Goal: Task Accomplishment & Management: Complete application form

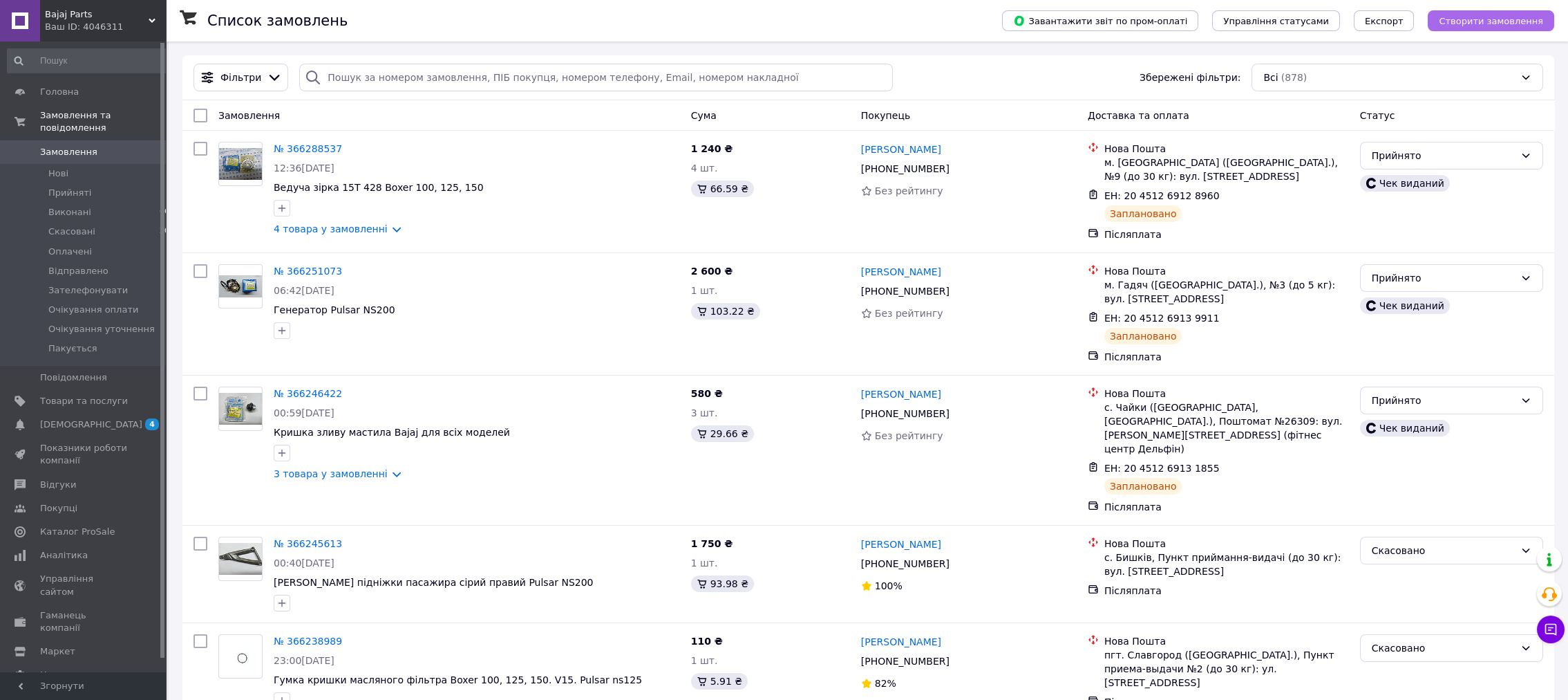
click at [1493, 24] on span "Створити замовлення" at bounding box center [1491, 21] width 105 height 10
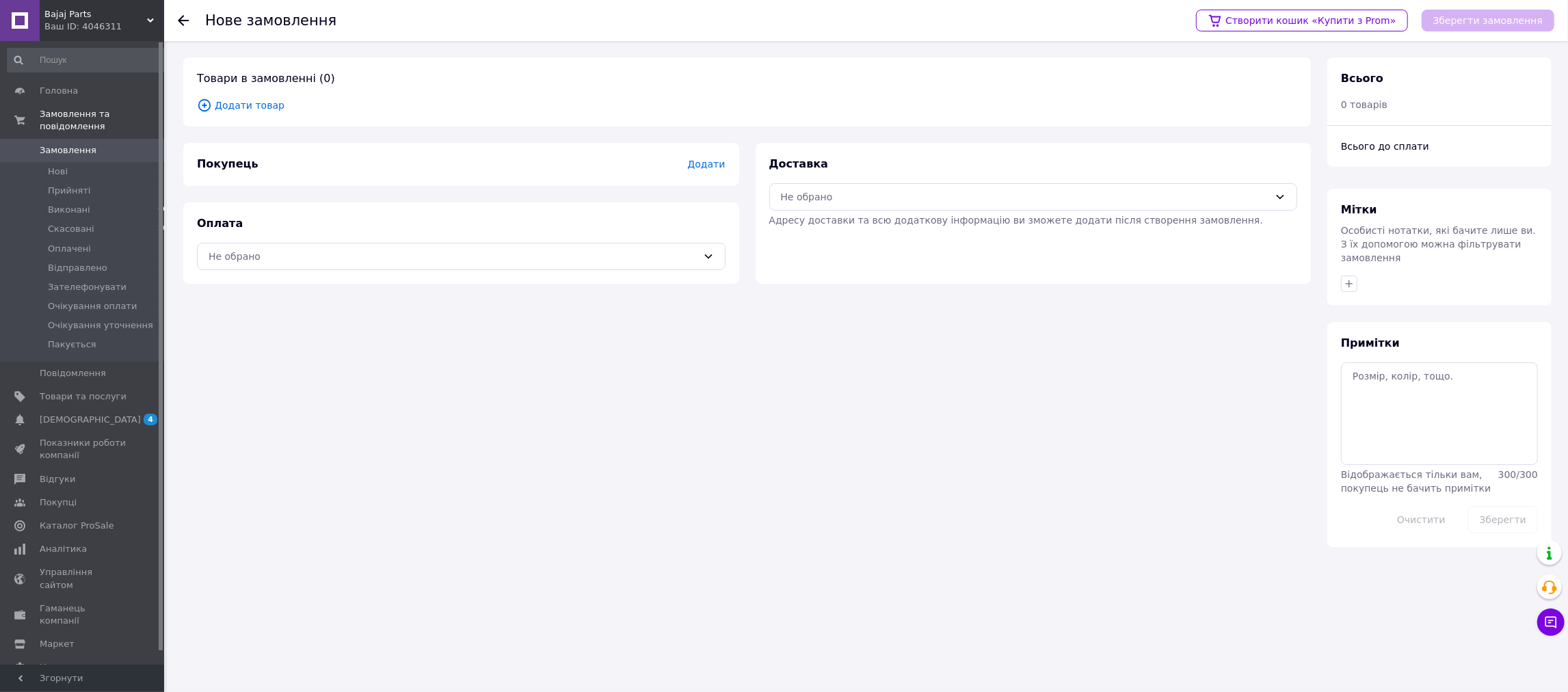
click at [714, 160] on span "Додати" at bounding box center [706, 163] width 38 height 11
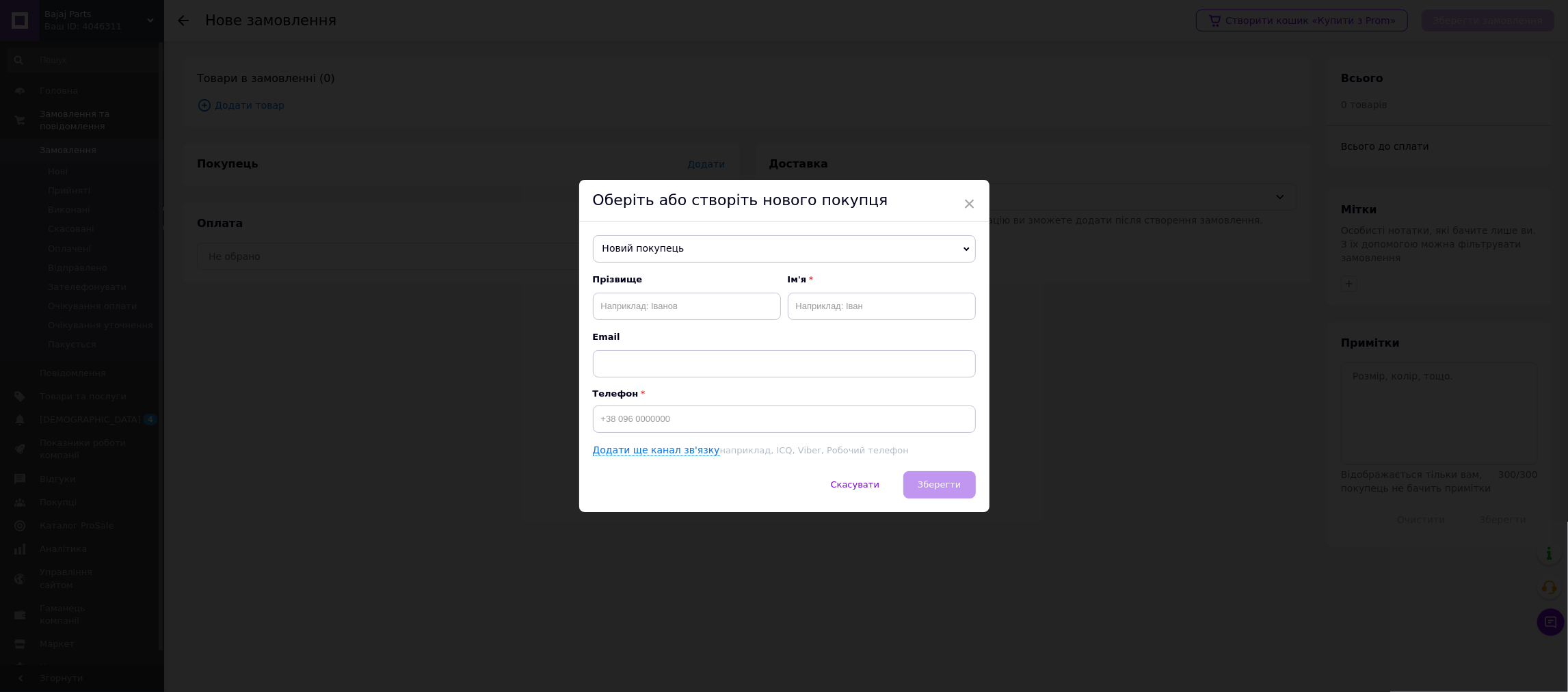
click at [706, 244] on span "Новий покупець" at bounding box center [784, 248] width 383 height 27
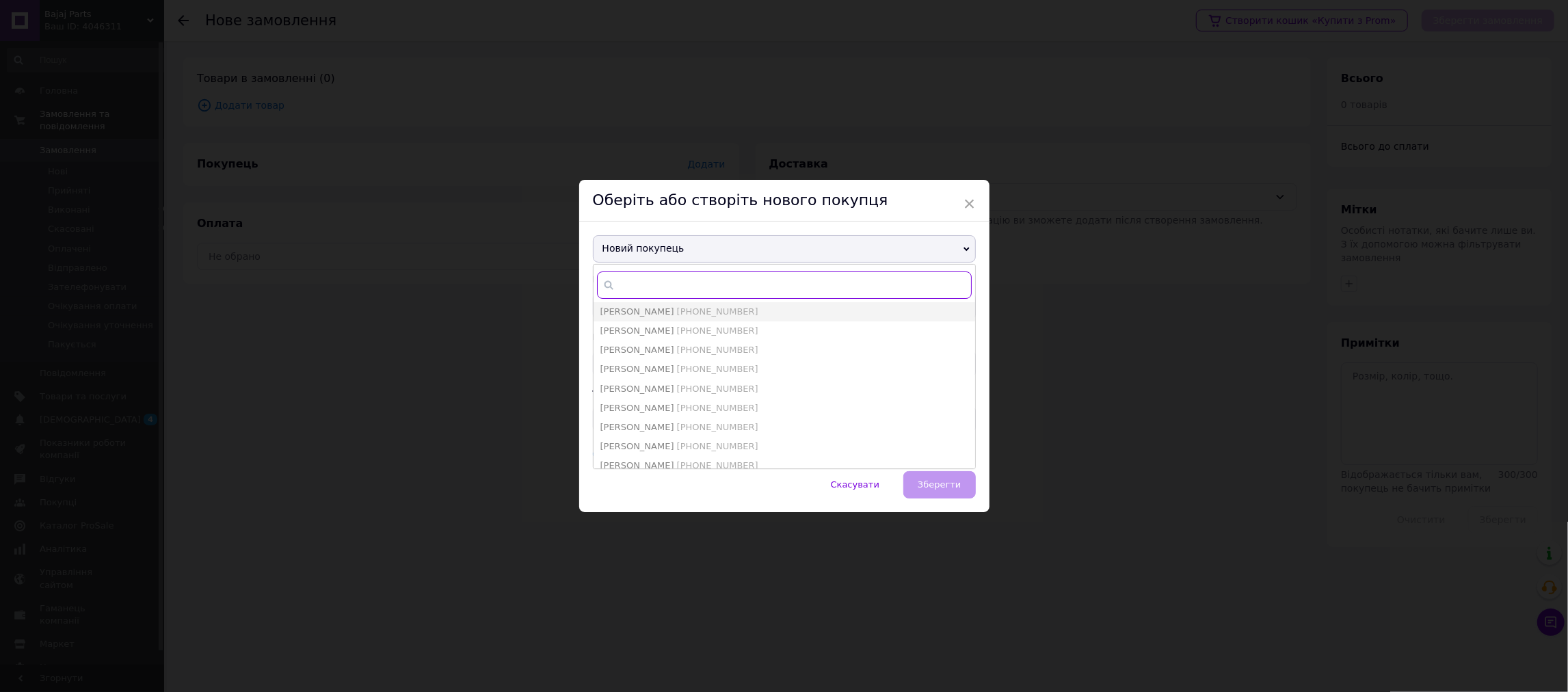
paste input "[PHONE_NUMBER]"
type input "[PHONE_NUMBER]"
click at [700, 328] on span "[PHONE_NUMBER]" at bounding box center [718, 330] width 82 height 10
type input "[PERSON_NAME]"
type input "[PHONE_NUMBER]"
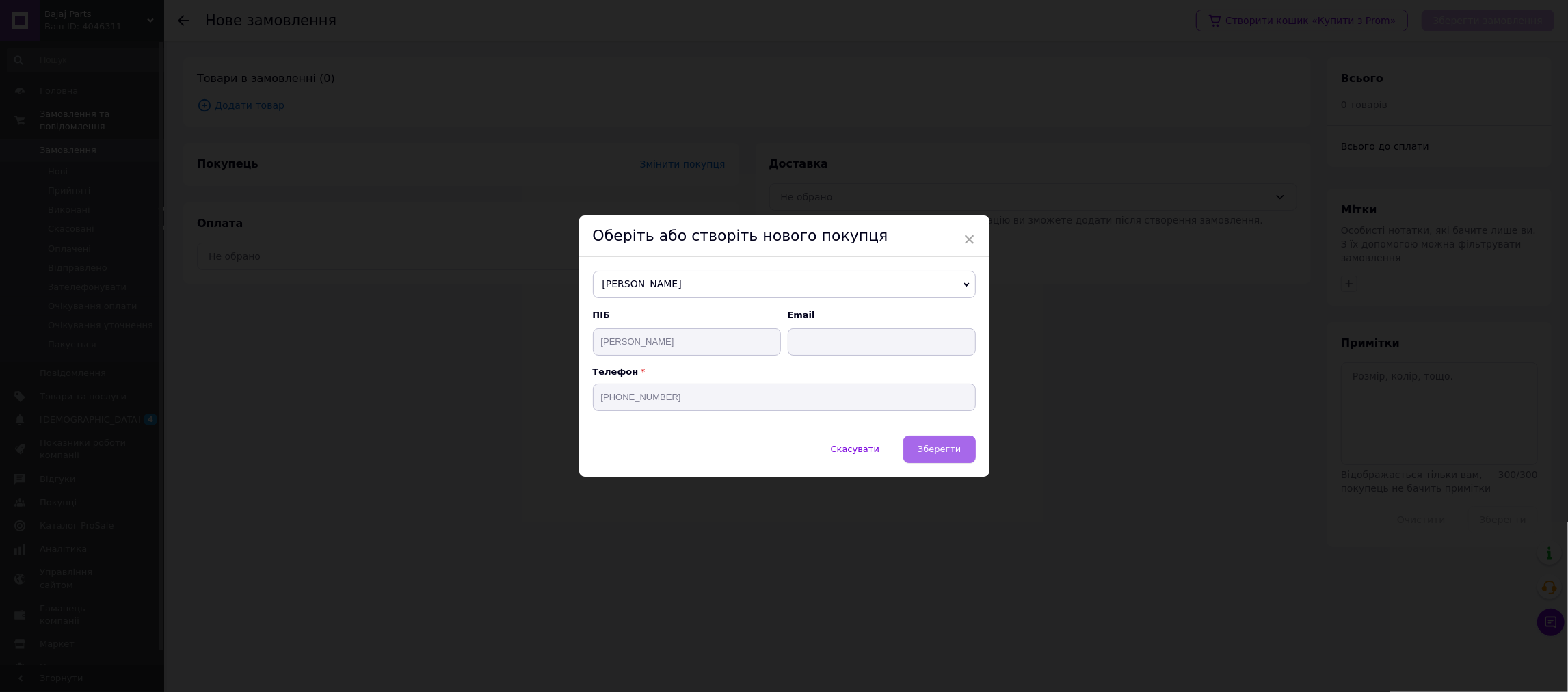
click at [925, 454] on span "Зберегти" at bounding box center [939, 448] width 43 height 10
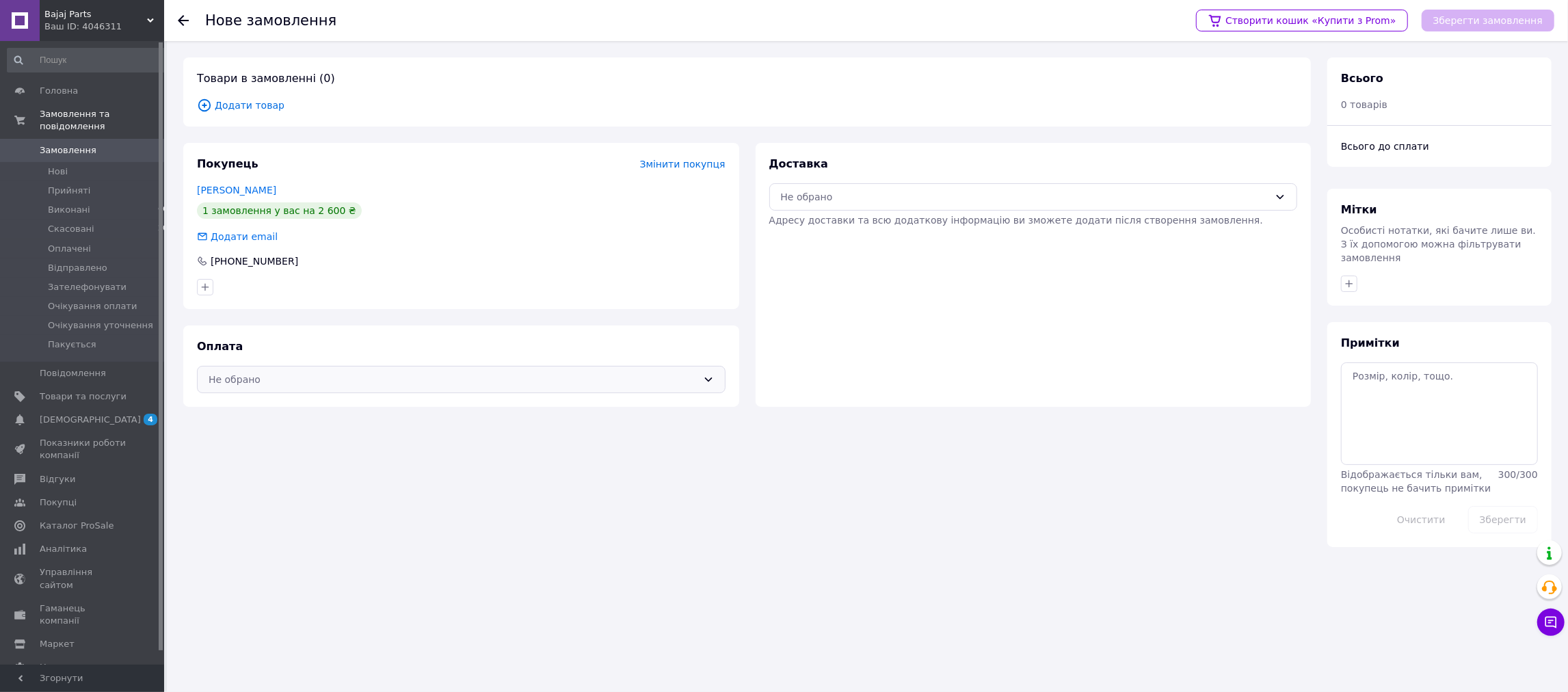
click at [466, 370] on div "Не обрано" at bounding box center [461, 378] width 529 height 27
click at [478, 438] on span "Післяплата" at bounding box center [471, 437] width 485 height 14
drag, startPoint x: 968, startPoint y: 206, endPoint x: 959, endPoint y: 213, distance: 11.4
click at [968, 206] on div "Не обрано" at bounding box center [1033, 196] width 529 height 27
click at [947, 229] on span "Нова Пошта (платна)" at bounding box center [1044, 228] width 485 height 14
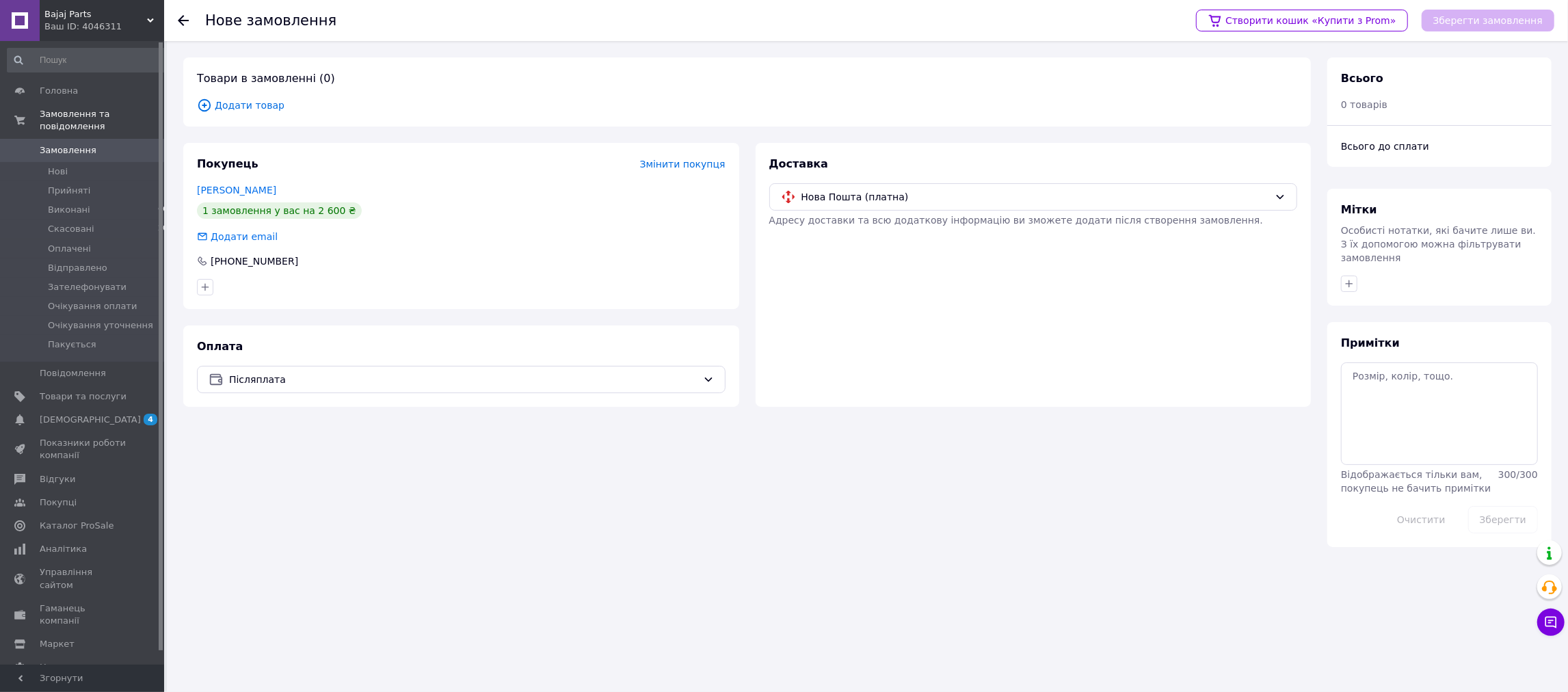
click at [237, 117] on div "Товари в замовленні (0) Додати товар" at bounding box center [747, 92] width 1128 height 69
click at [237, 111] on span "Додати товар" at bounding box center [747, 105] width 1100 height 15
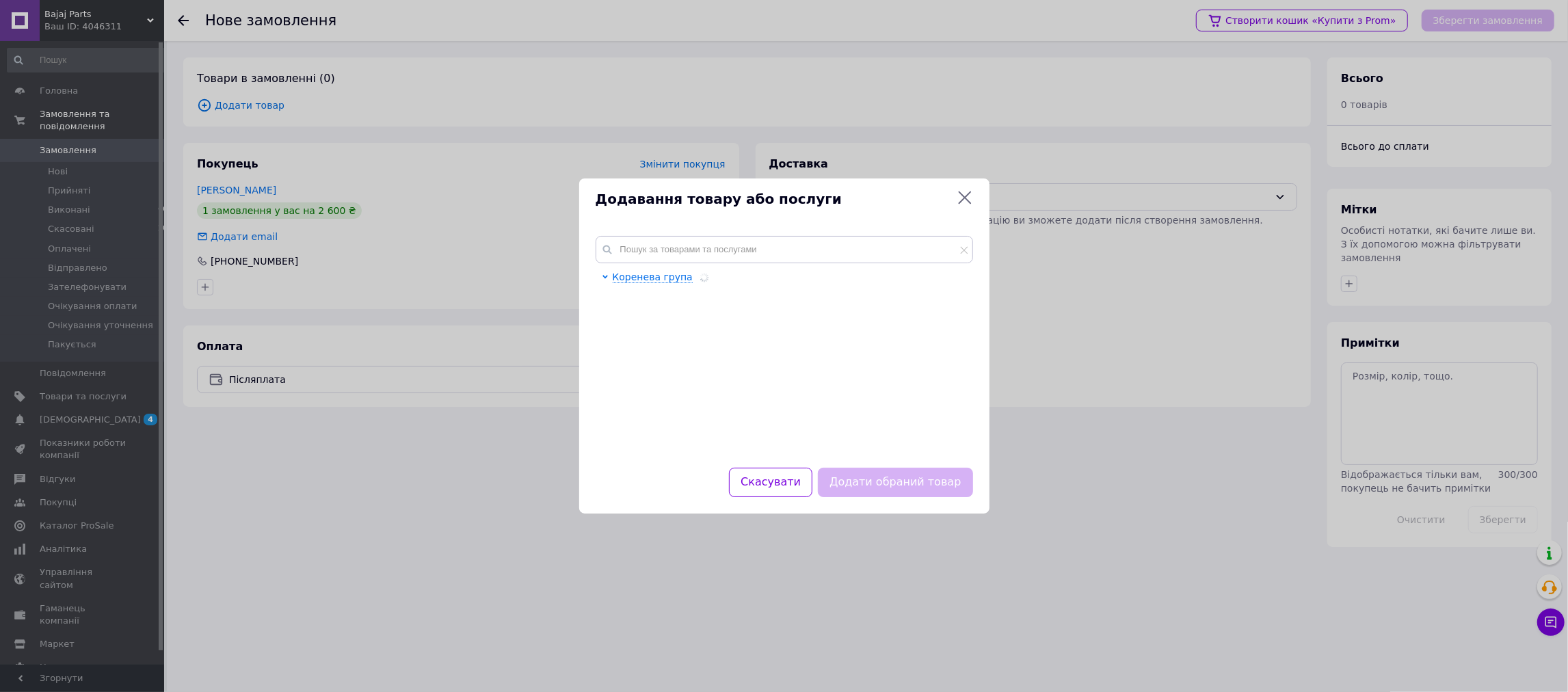
click at [699, 233] on div "Коренева група" at bounding box center [784, 343] width 410 height 248
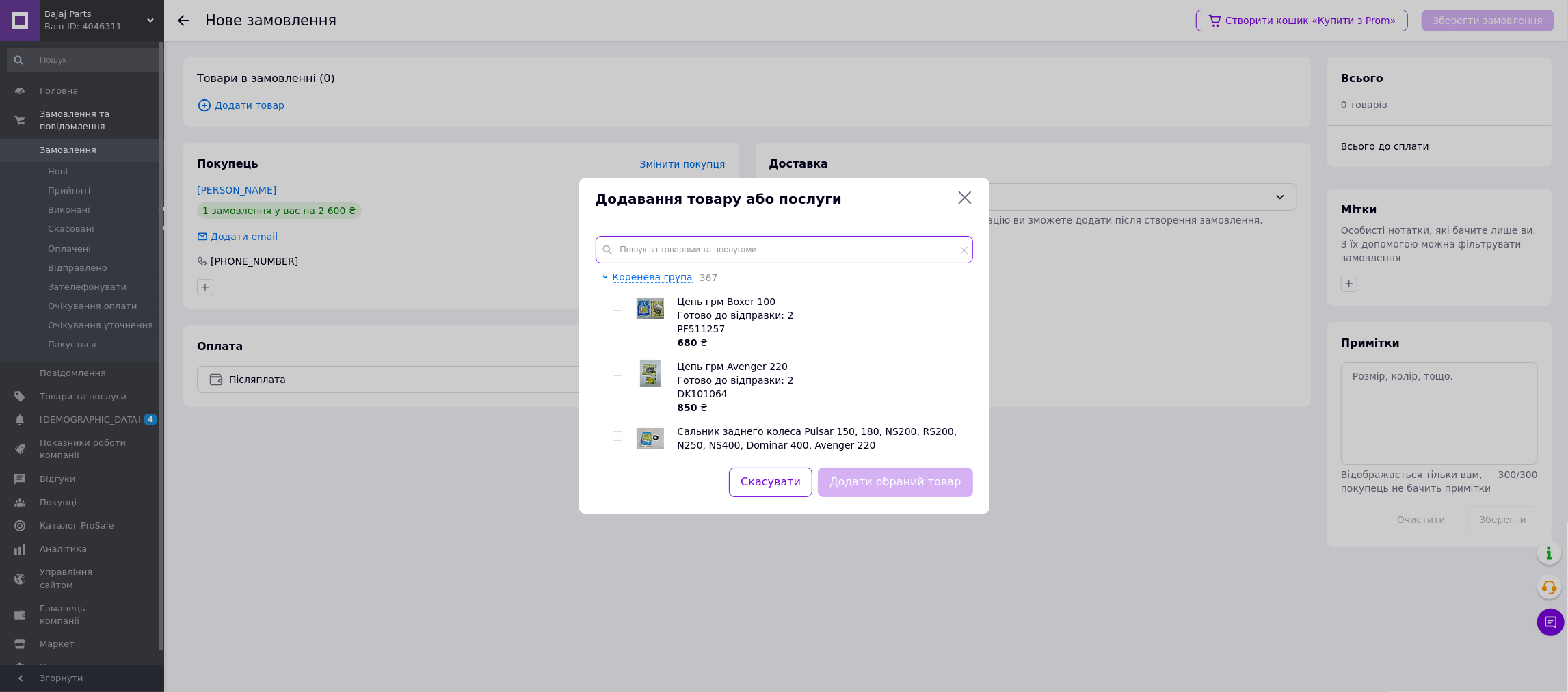
click at [701, 240] on input "text" at bounding box center [784, 249] width 377 height 27
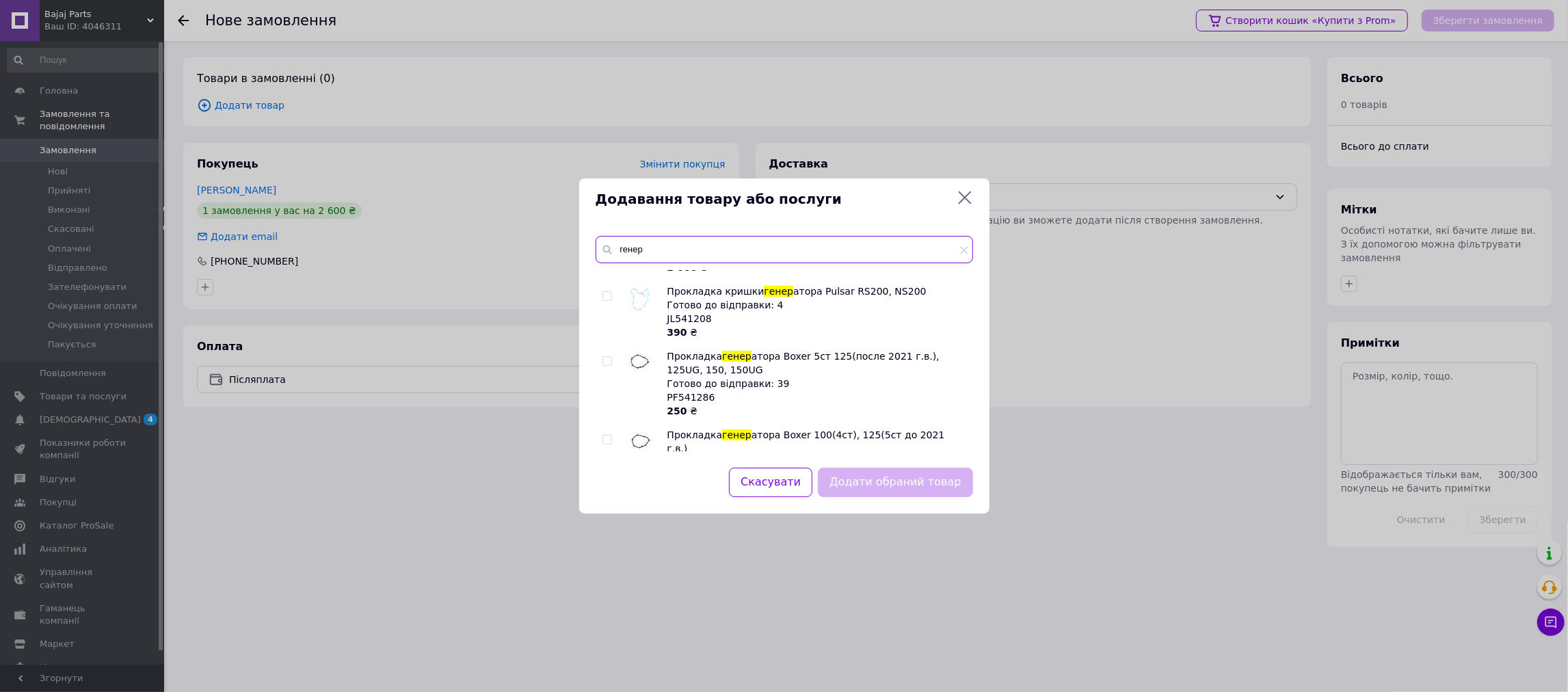
scroll to position [229, 0]
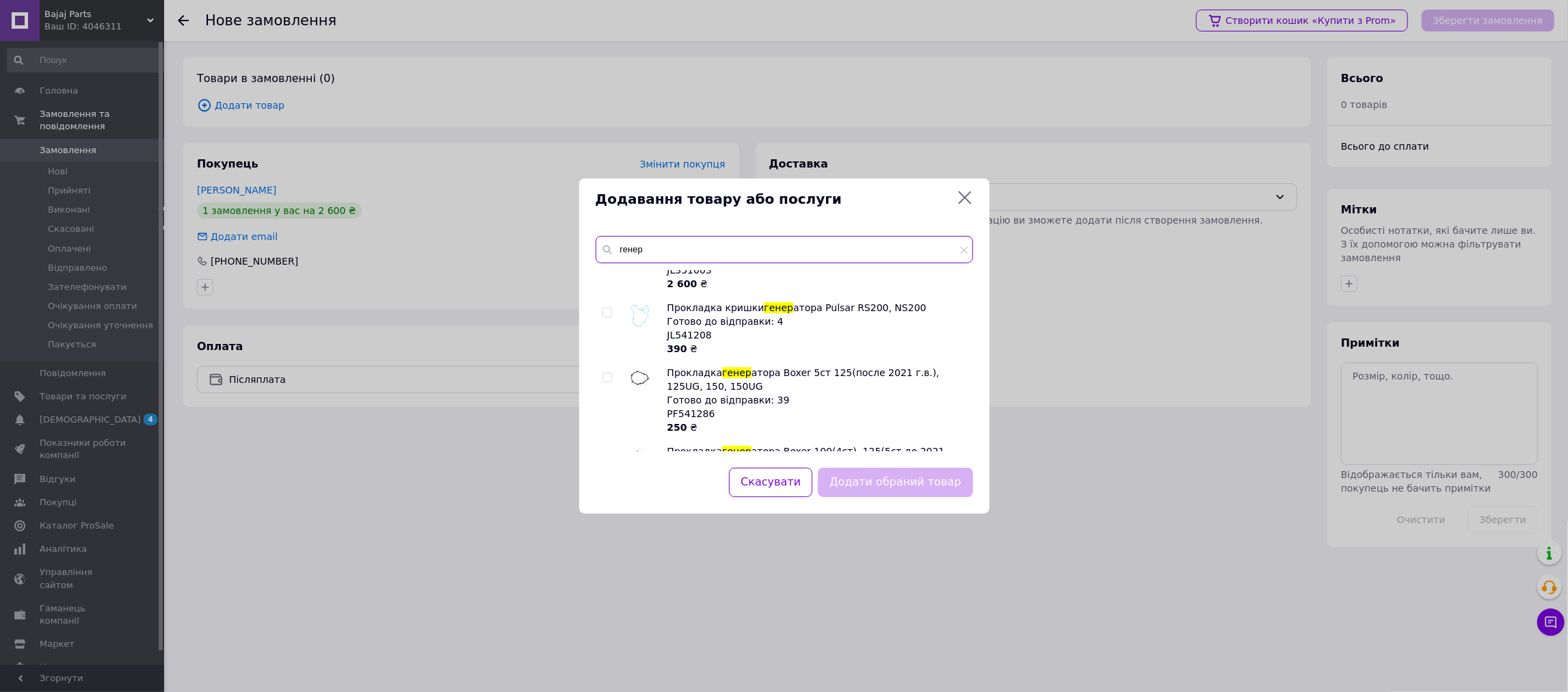
type input "генер"
click at [611, 310] on input "checkbox" at bounding box center [607, 313] width 9 height 9
checkbox input "true"
click at [909, 490] on button "Додати обраний товар" at bounding box center [895, 482] width 155 height 29
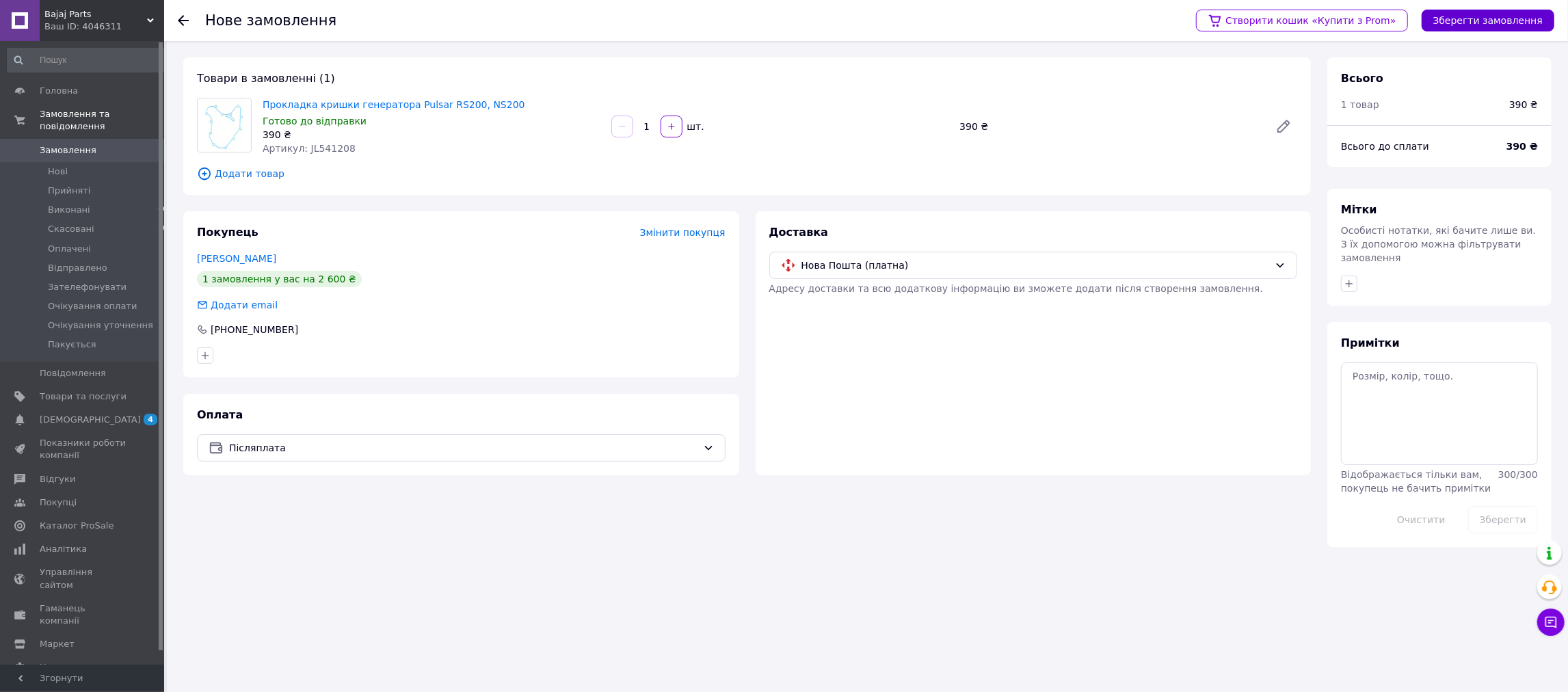
click at [1516, 16] on button "Зберегти замовлення" at bounding box center [1488, 20] width 133 height 22
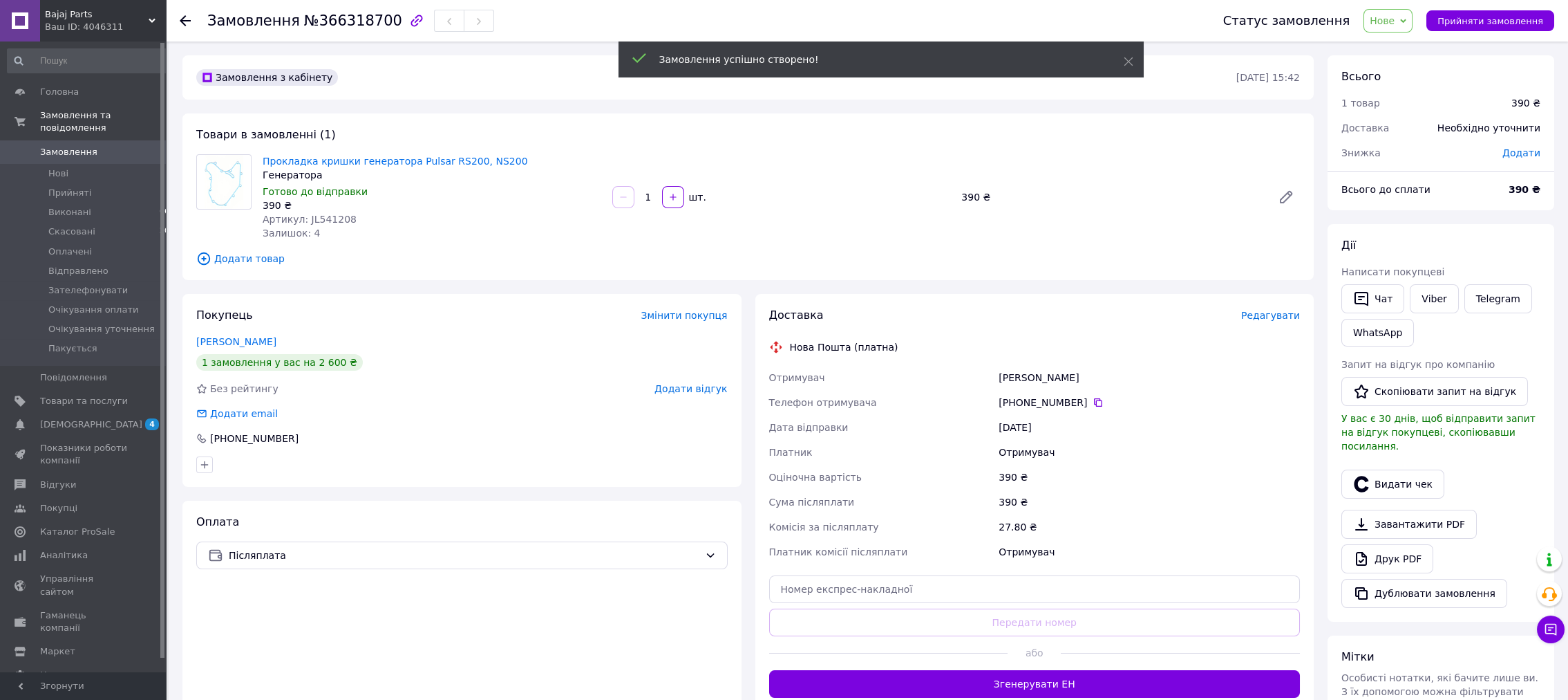
click at [1292, 320] on span "Редагувати" at bounding box center [1270, 315] width 59 height 11
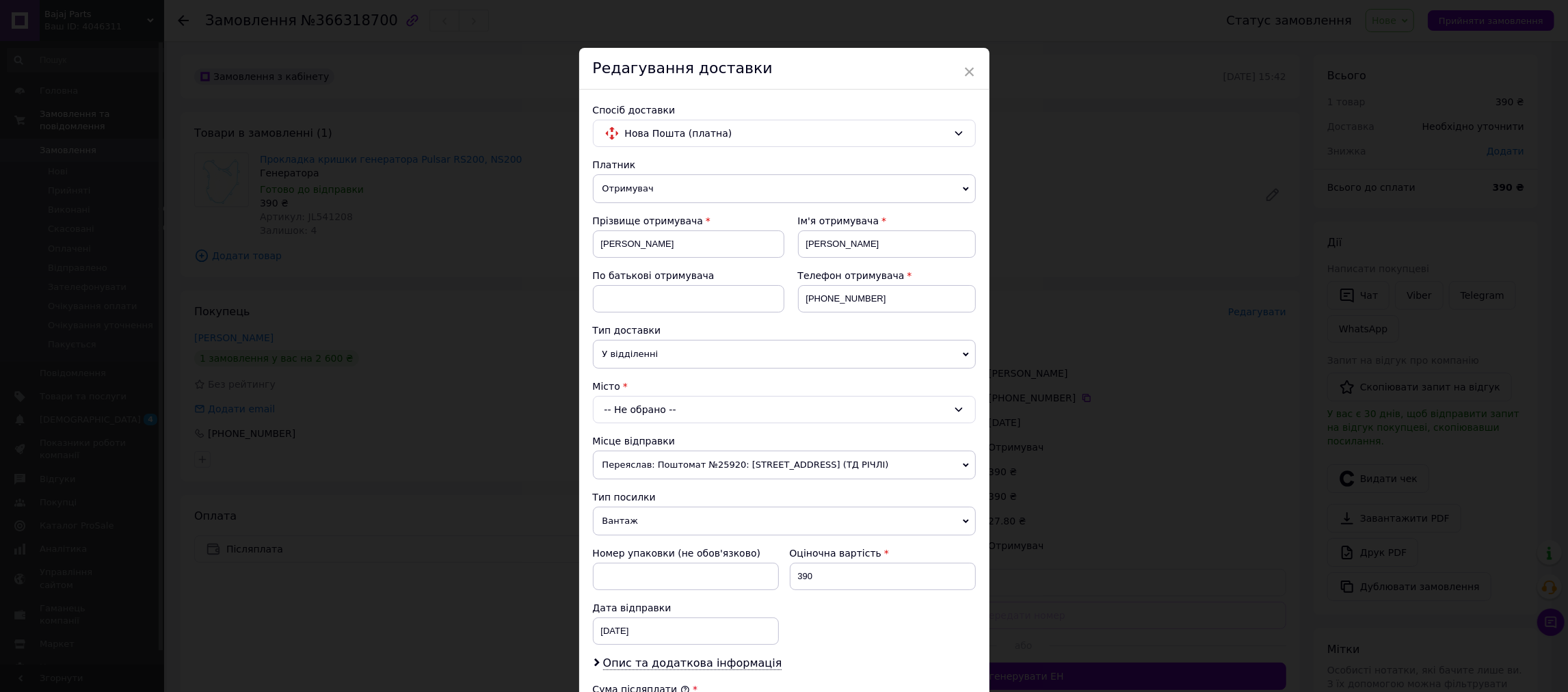
click at [597, 412] on div "-- Не обрано --" at bounding box center [784, 409] width 383 height 27
type input "Гадяч"
click at [640, 473] on li "м. [GEOGRAPHIC_DATA] ([GEOGRAPHIC_DATA].)" at bounding box center [784, 467] width 382 height 22
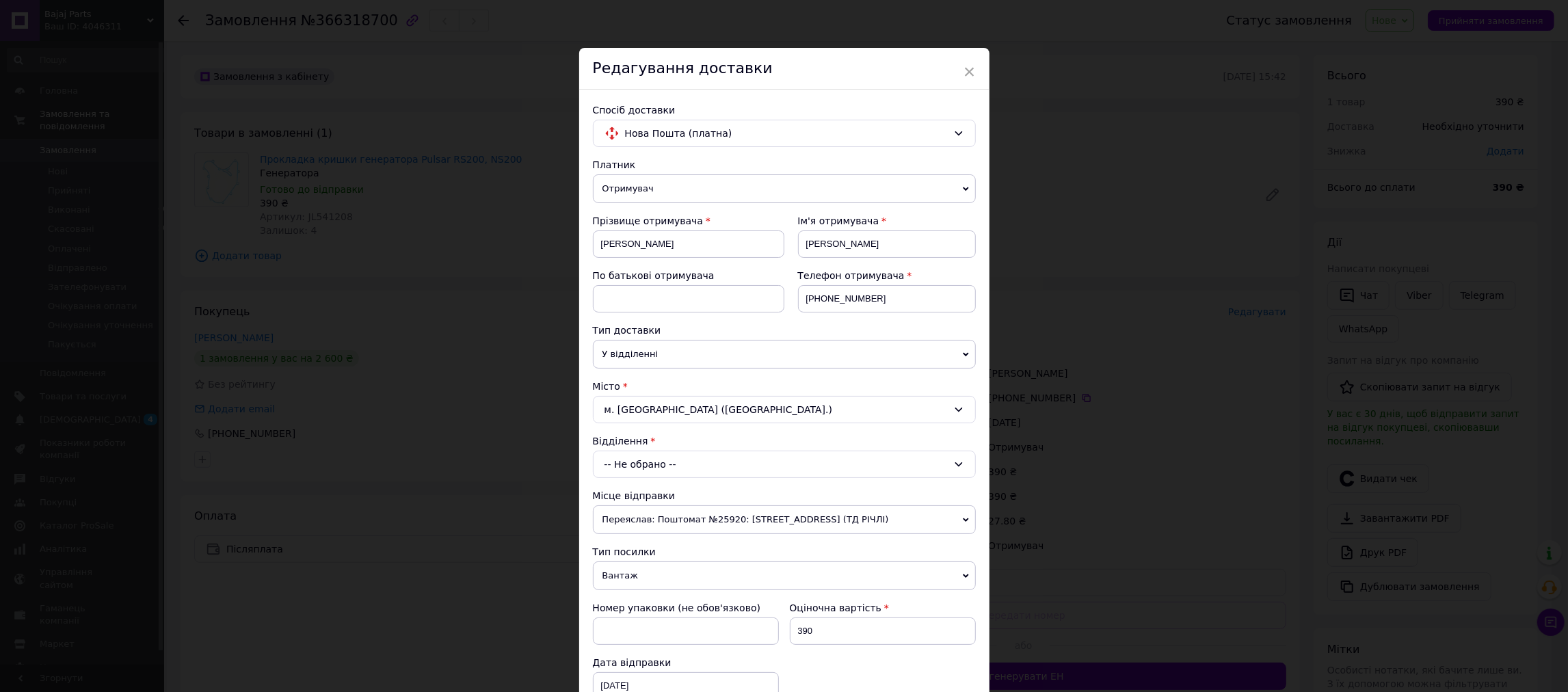
click at [636, 476] on div "-- Не обрано --" at bounding box center [784, 464] width 383 height 27
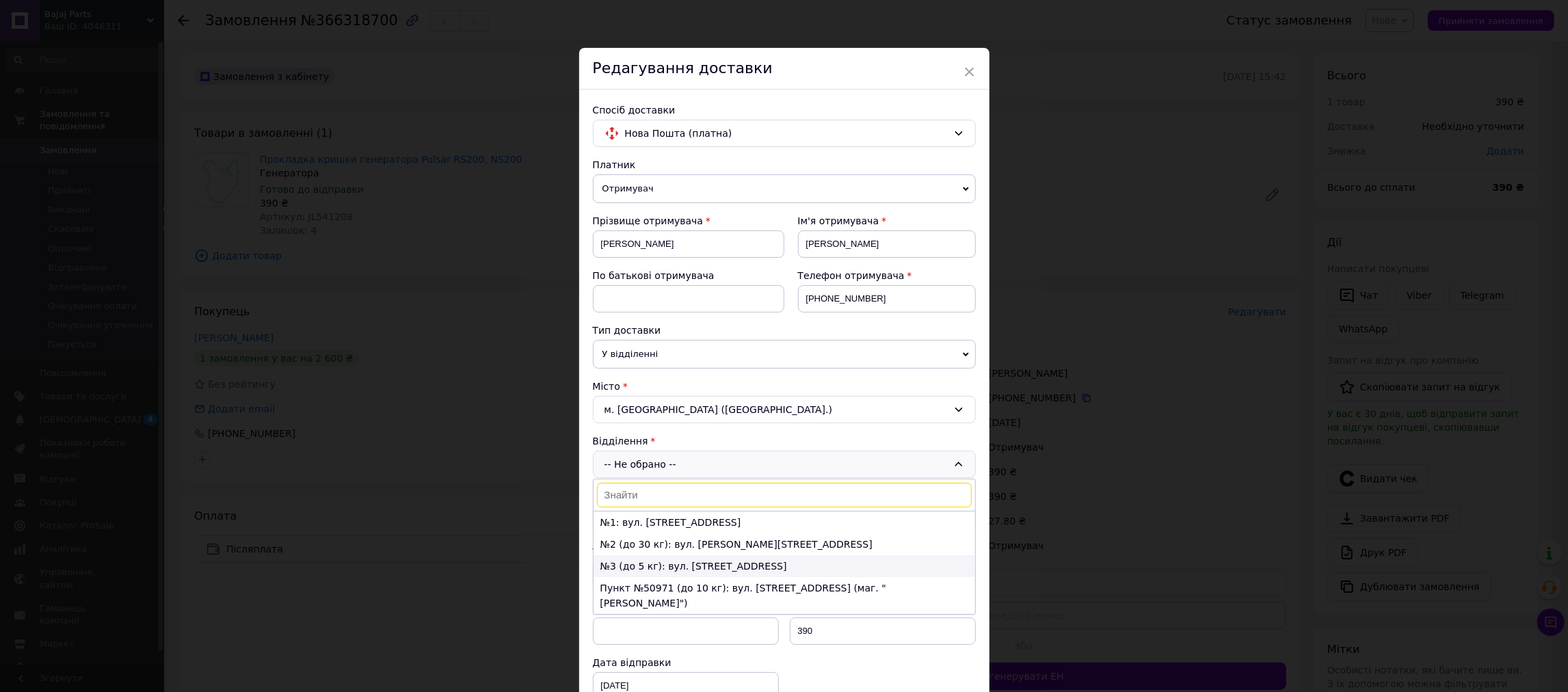
click at [654, 565] on li "№3 (до 5 кг): вул. [STREET_ADDRESS]" at bounding box center [784, 566] width 382 height 22
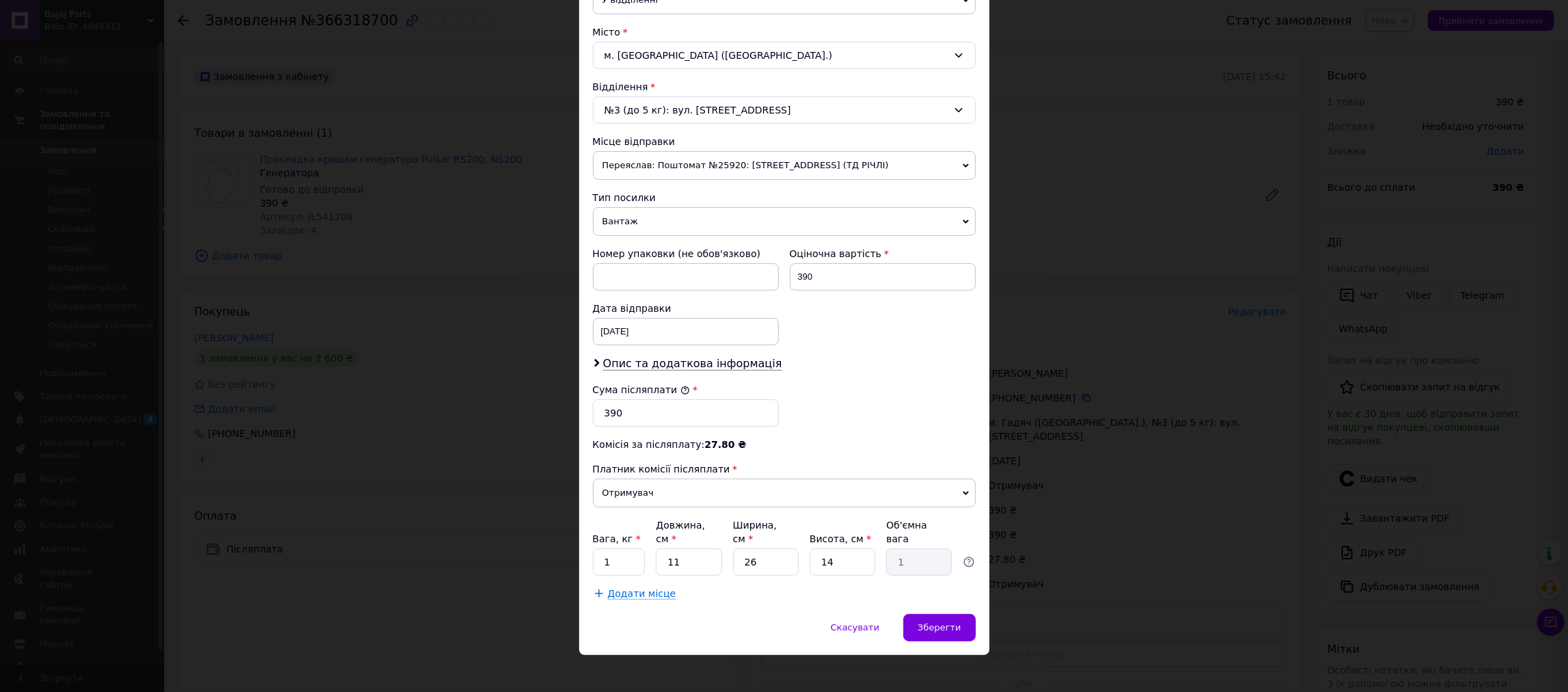
scroll to position [360, 0]
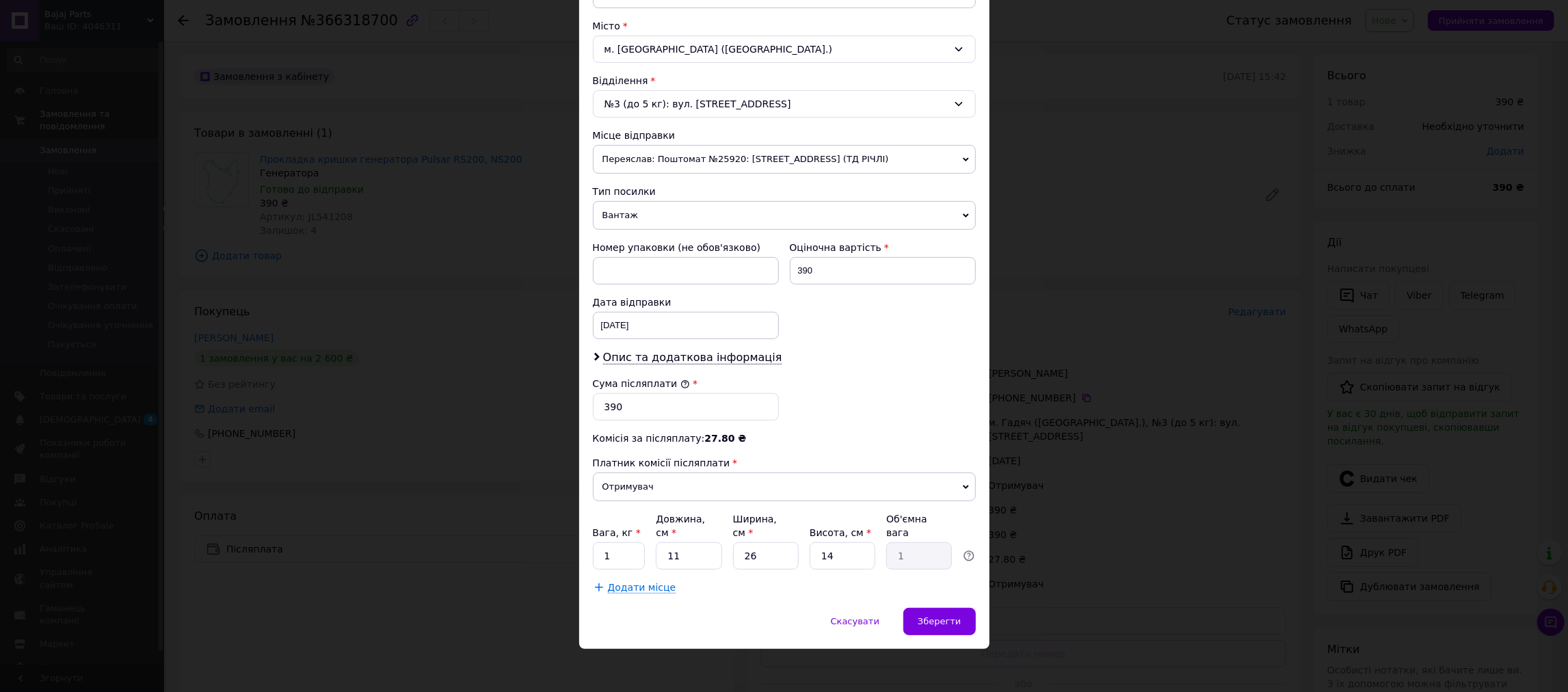
click at [668, 223] on span "Вантаж" at bounding box center [784, 215] width 383 height 28
click at [676, 252] on li "Документи" at bounding box center [784, 242] width 383 height 20
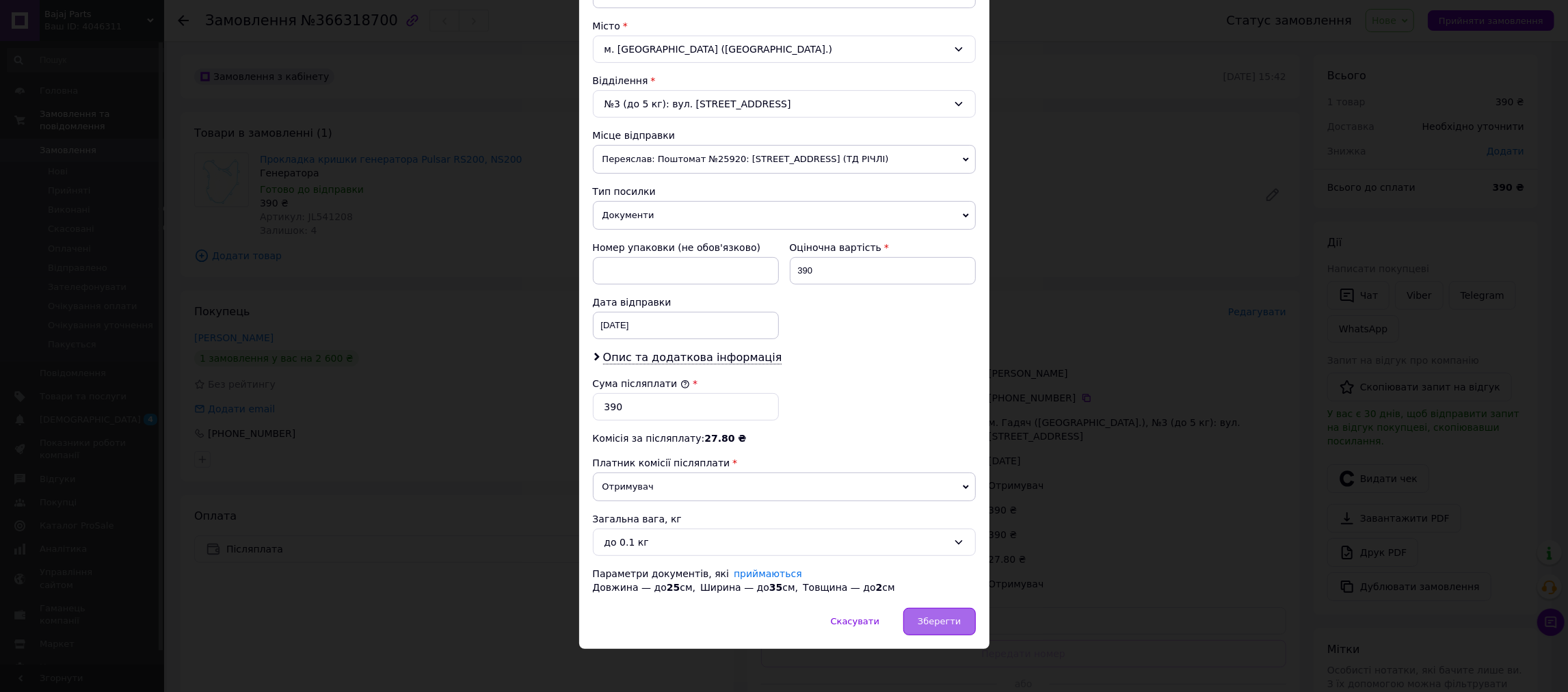
click at [930, 626] on span "Зберегти" at bounding box center [939, 621] width 43 height 10
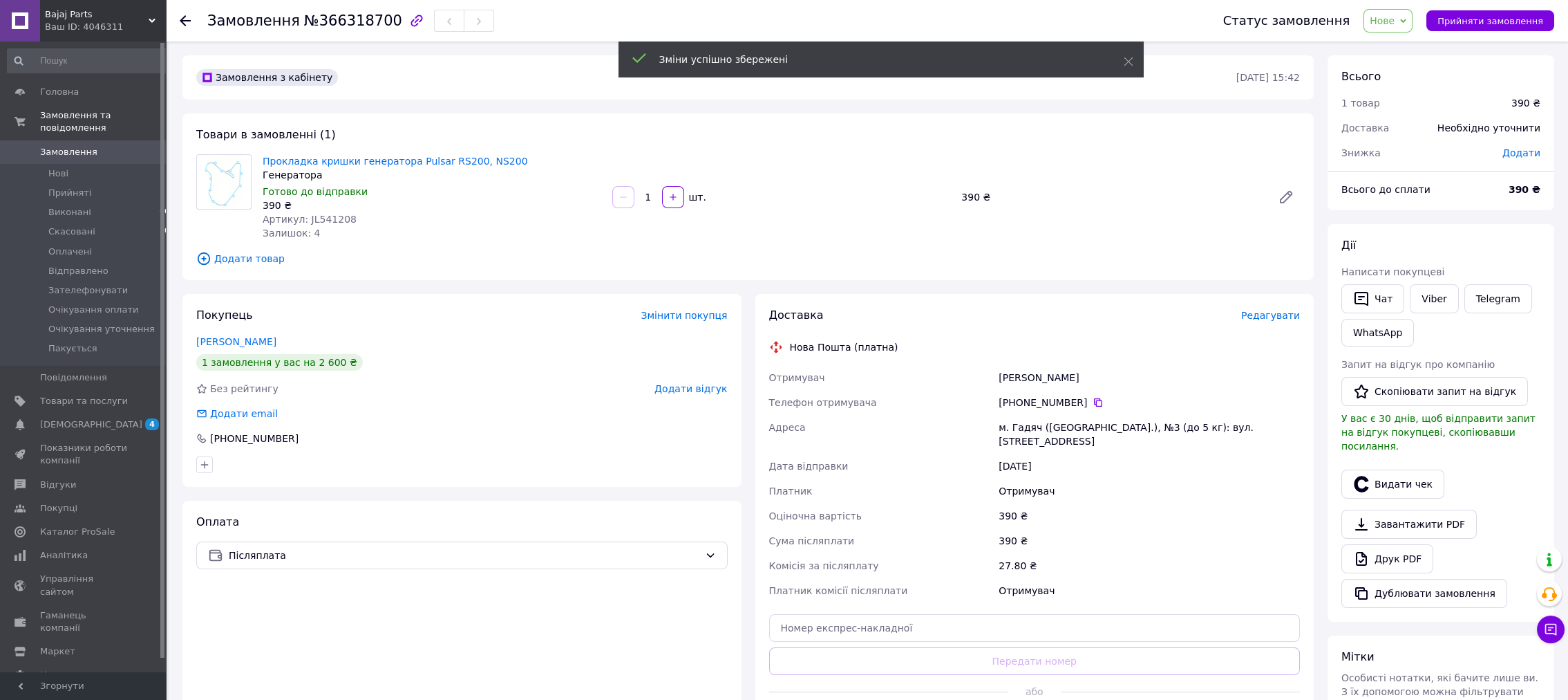
click at [1394, 25] on span "Нове" at bounding box center [1382, 21] width 25 height 11
click at [1393, 39] on li "Прийнято" at bounding box center [1424, 49] width 120 height 21
click at [1266, 321] on span "Редагувати" at bounding box center [1270, 315] width 59 height 11
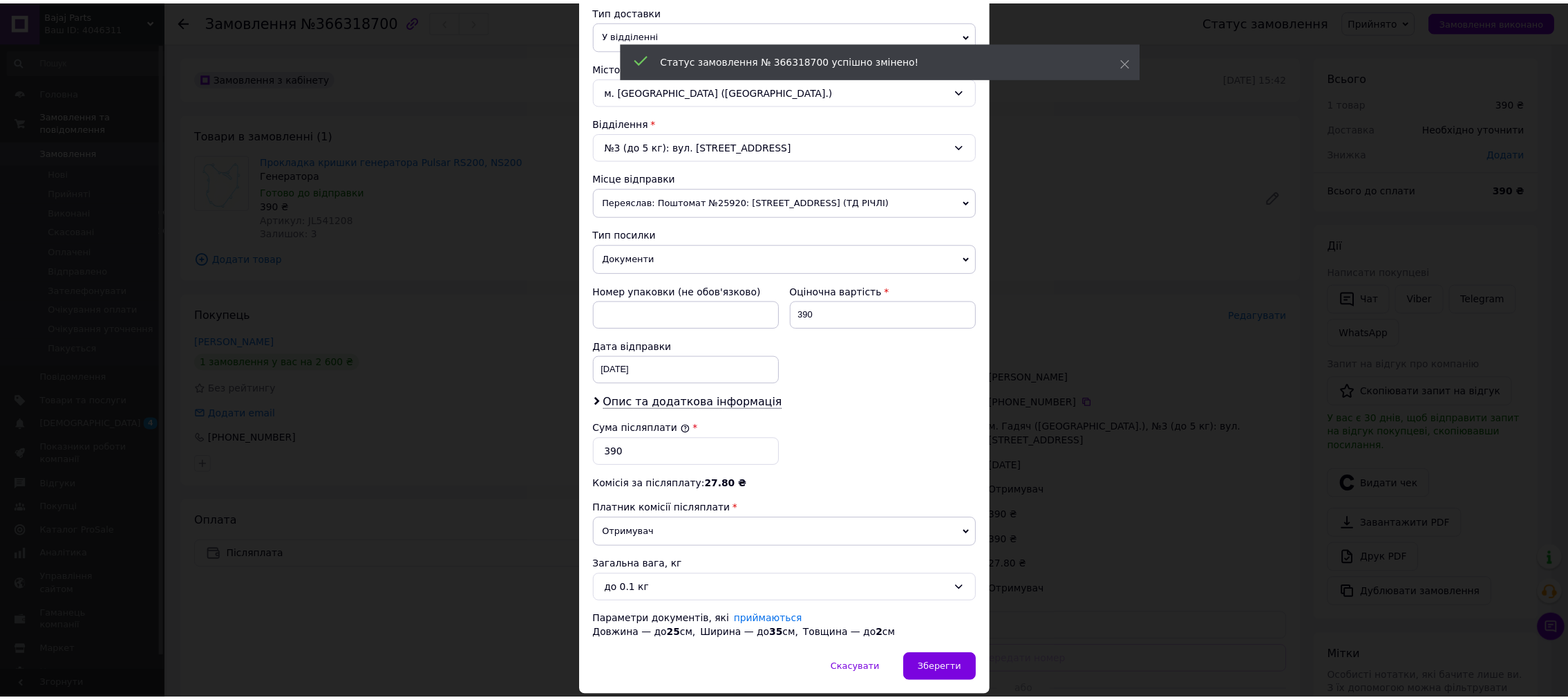
scroll to position [378, 0]
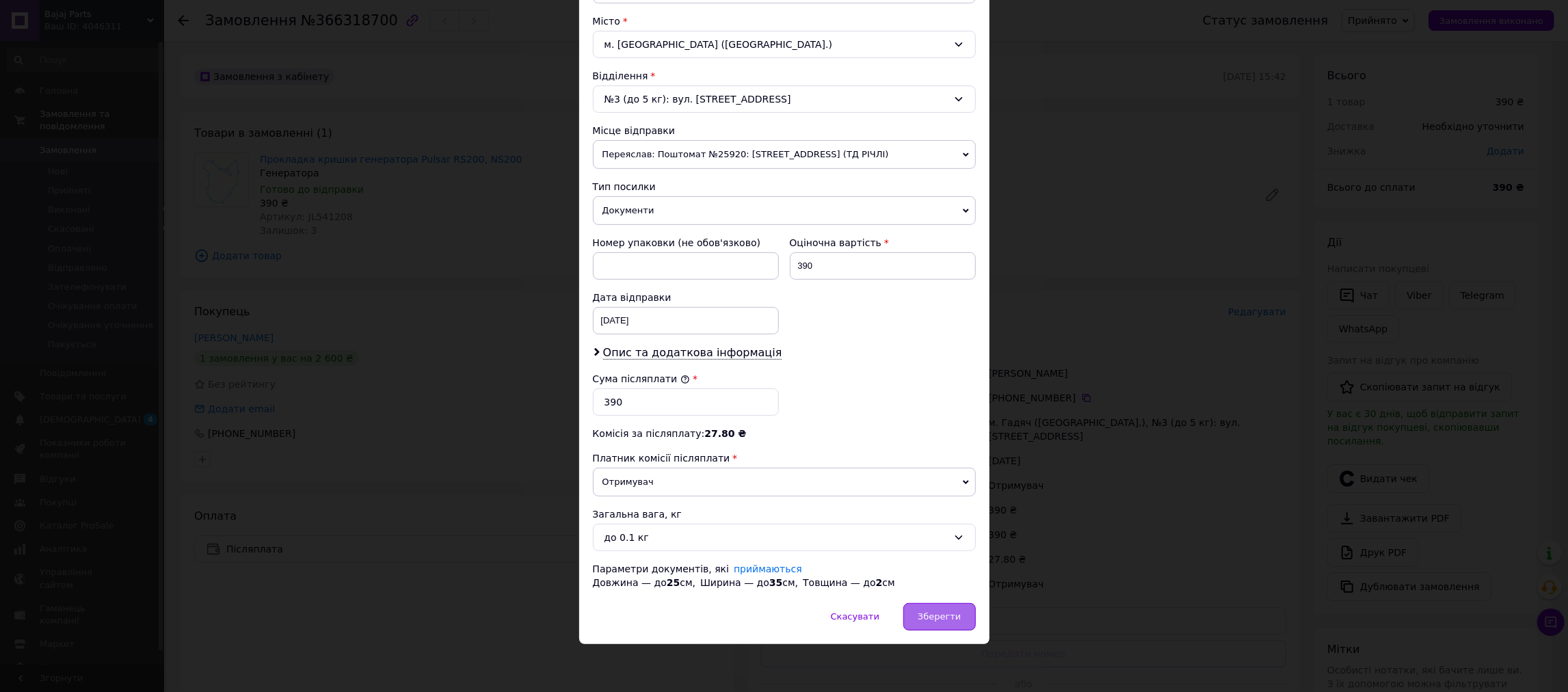
click at [919, 625] on div "Зберегти" at bounding box center [939, 616] width 72 height 27
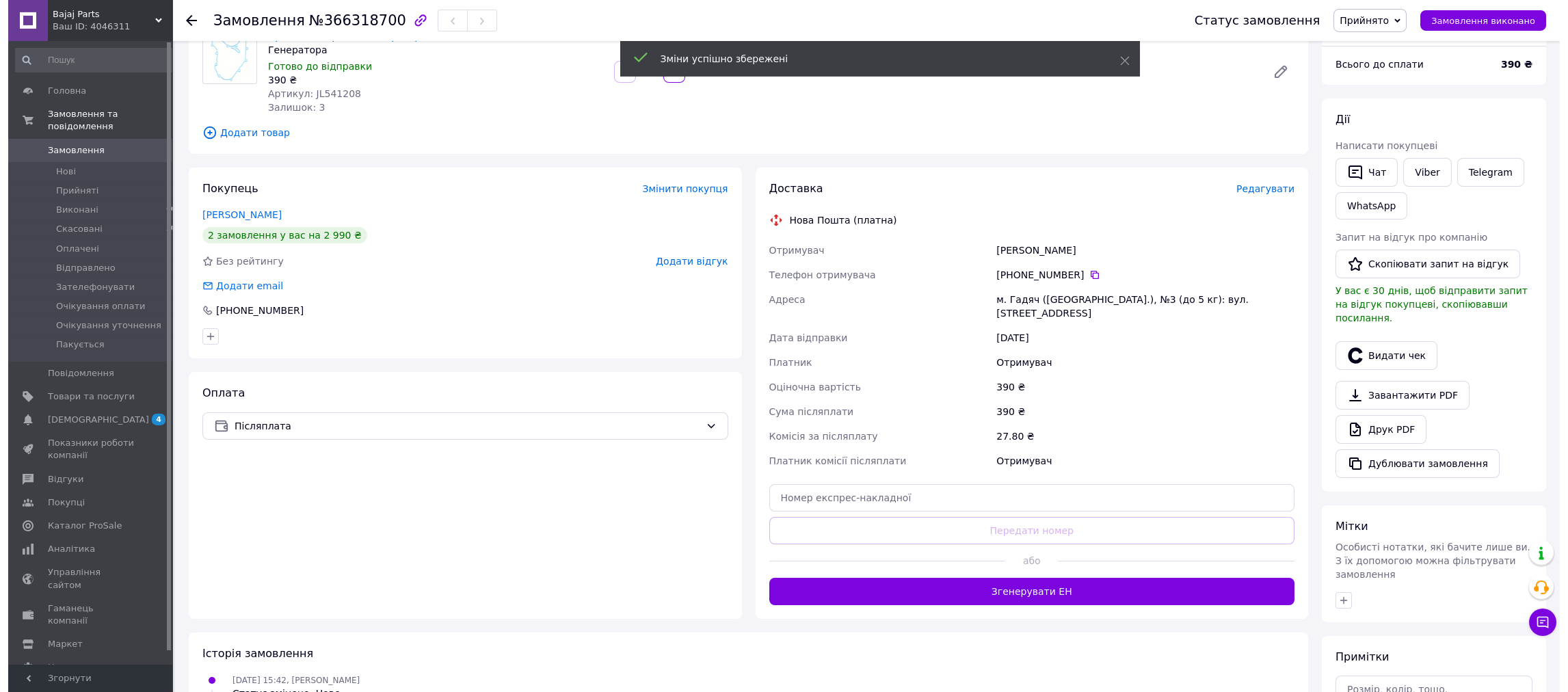
scroll to position [141, 0]
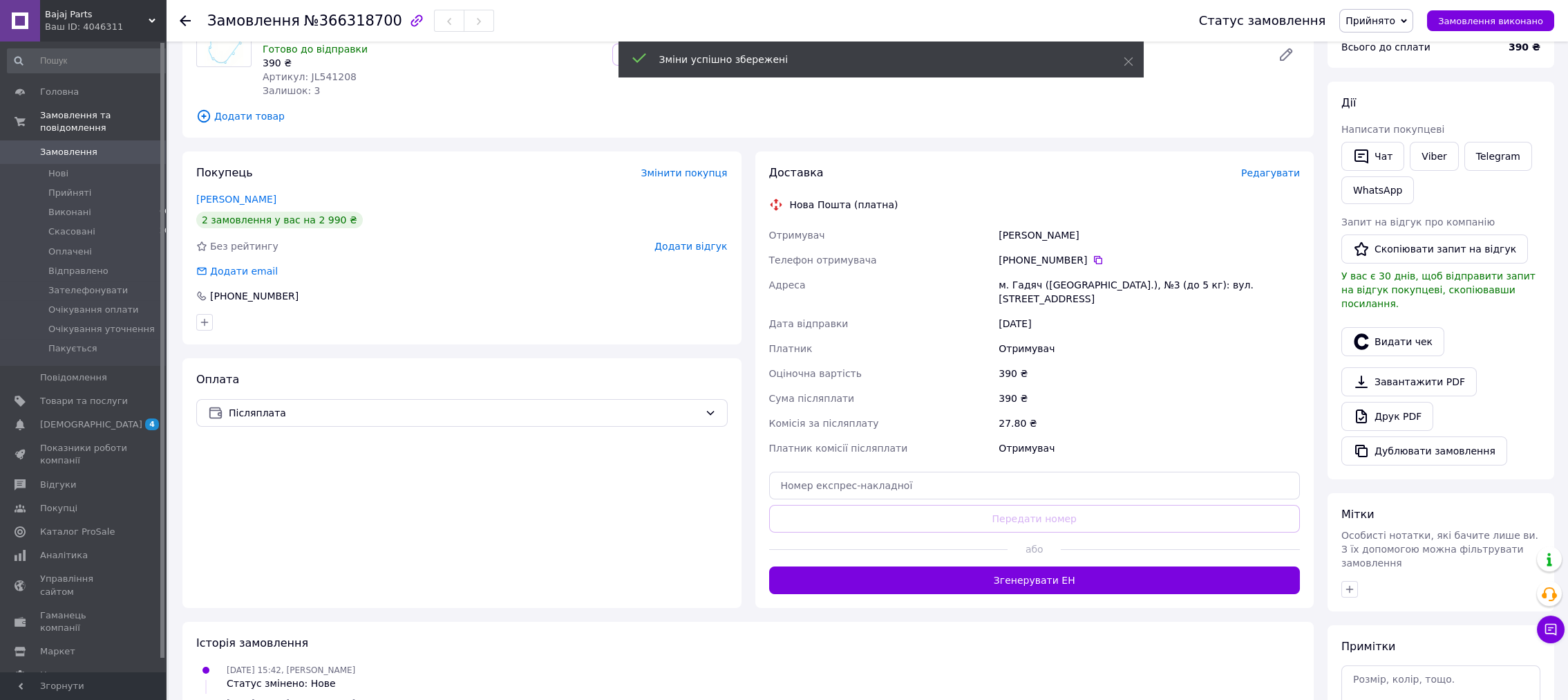
click at [1277, 181] on div "Доставка Редагувати Нова Пошта (платна) Отримувач [PERSON_NAME] отримувача [PHO…" at bounding box center [1034, 379] width 532 height 429
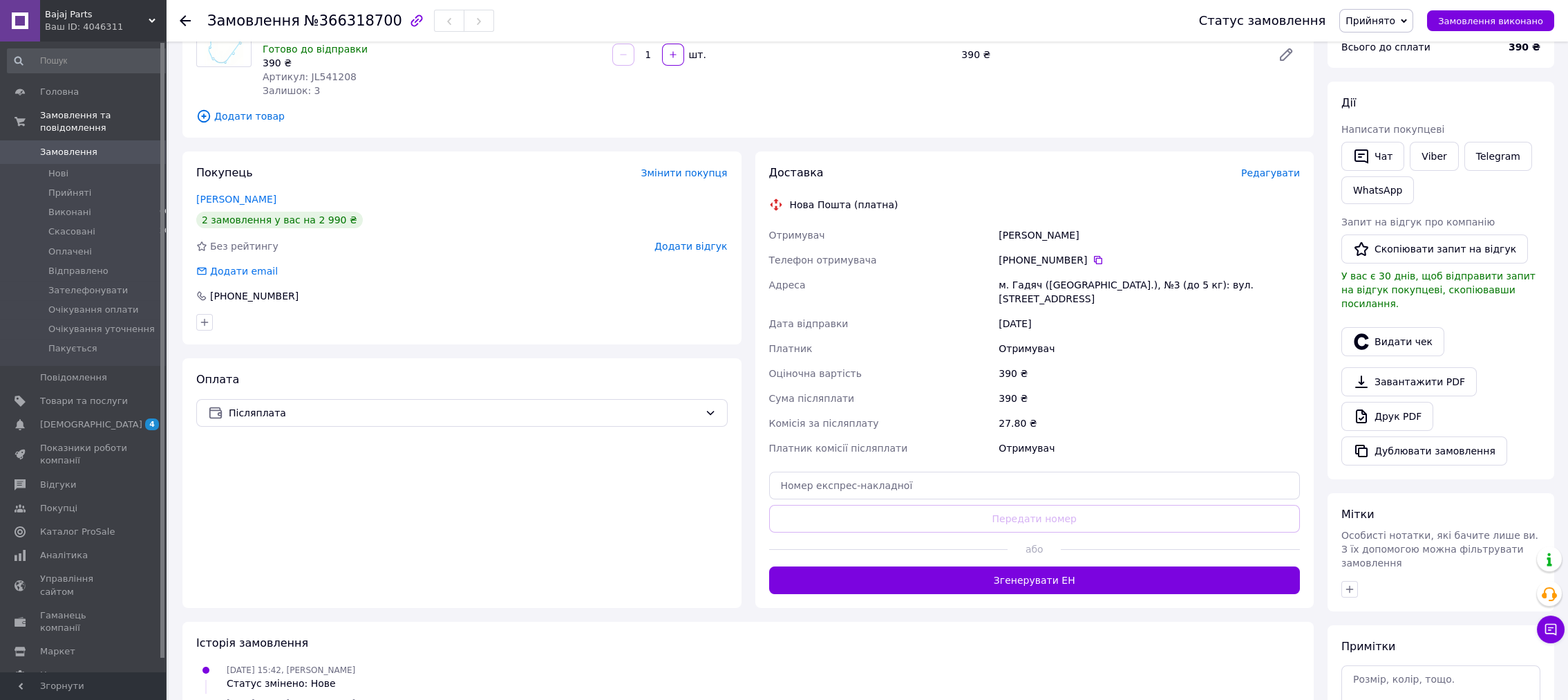
click at [1273, 172] on span "Редагувати" at bounding box center [1270, 173] width 59 height 11
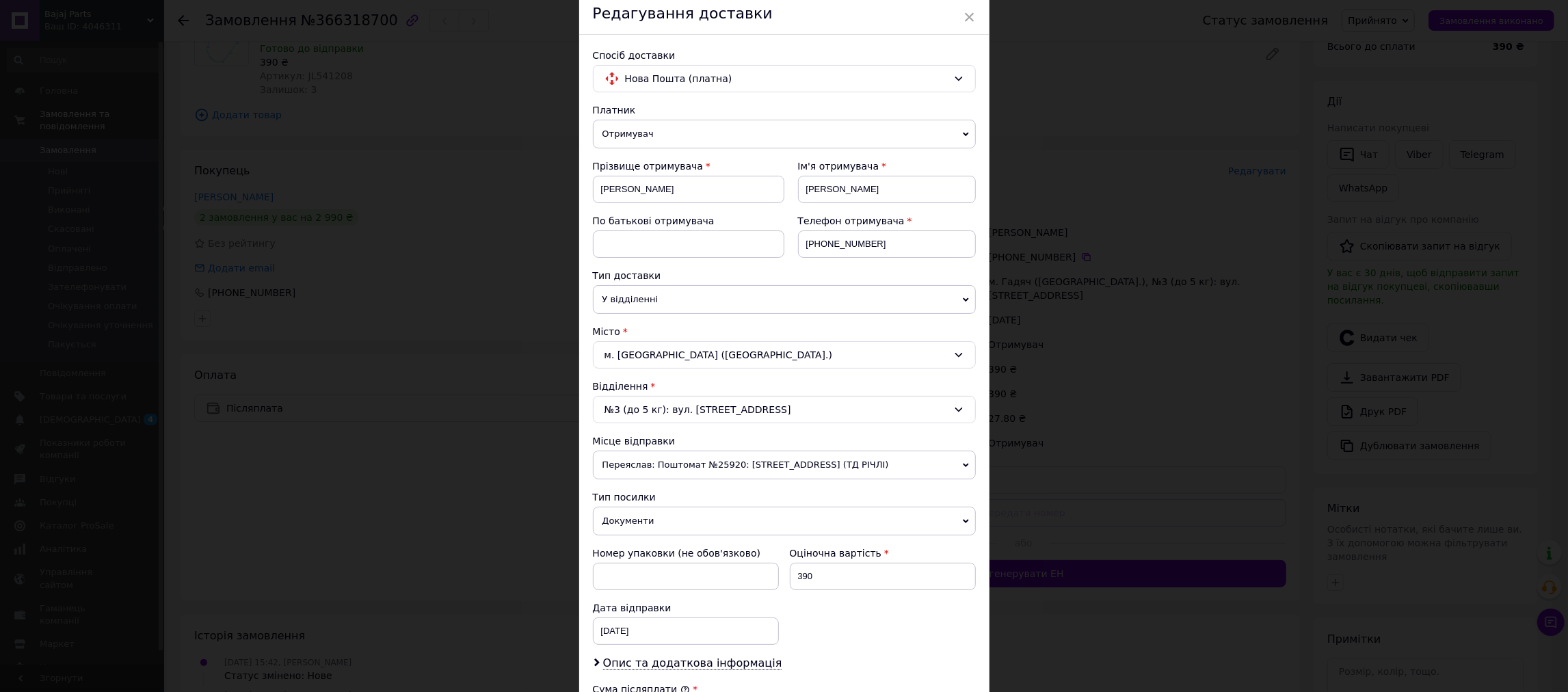
scroll to position [152, 0]
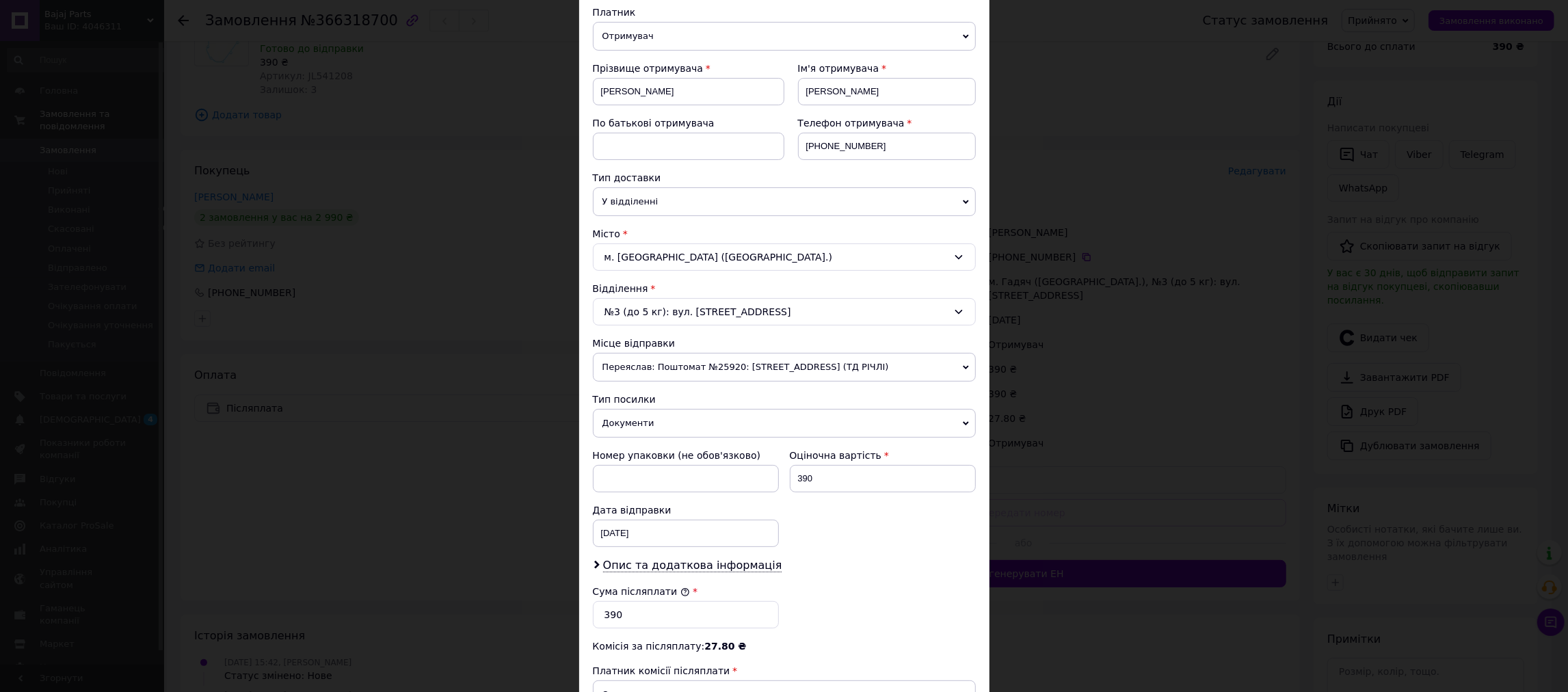
click at [825, 406] on div "Тип посилки" at bounding box center [784, 399] width 383 height 14
click at [844, 419] on span "Документи" at bounding box center [784, 422] width 383 height 28
click at [834, 433] on span "Документи" at bounding box center [784, 422] width 383 height 28
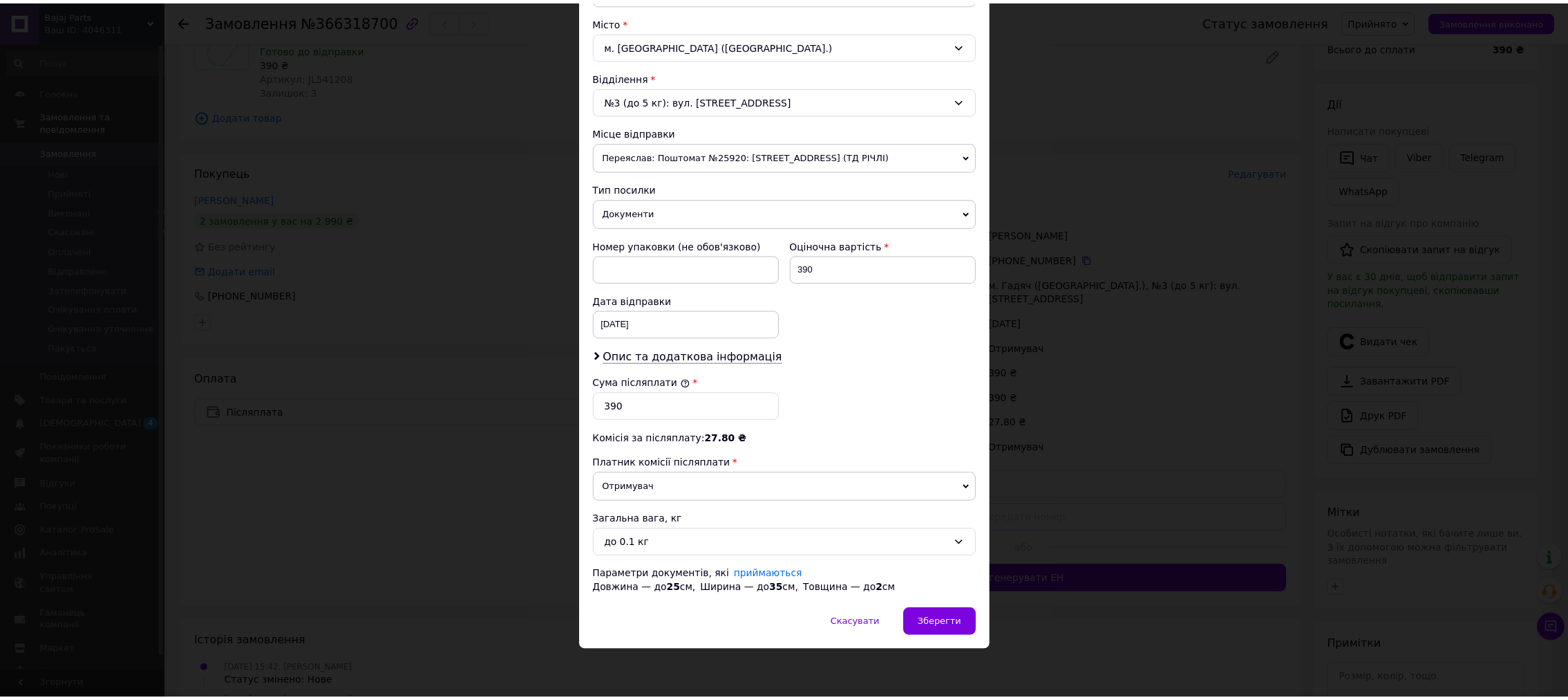
scroll to position [378, 0]
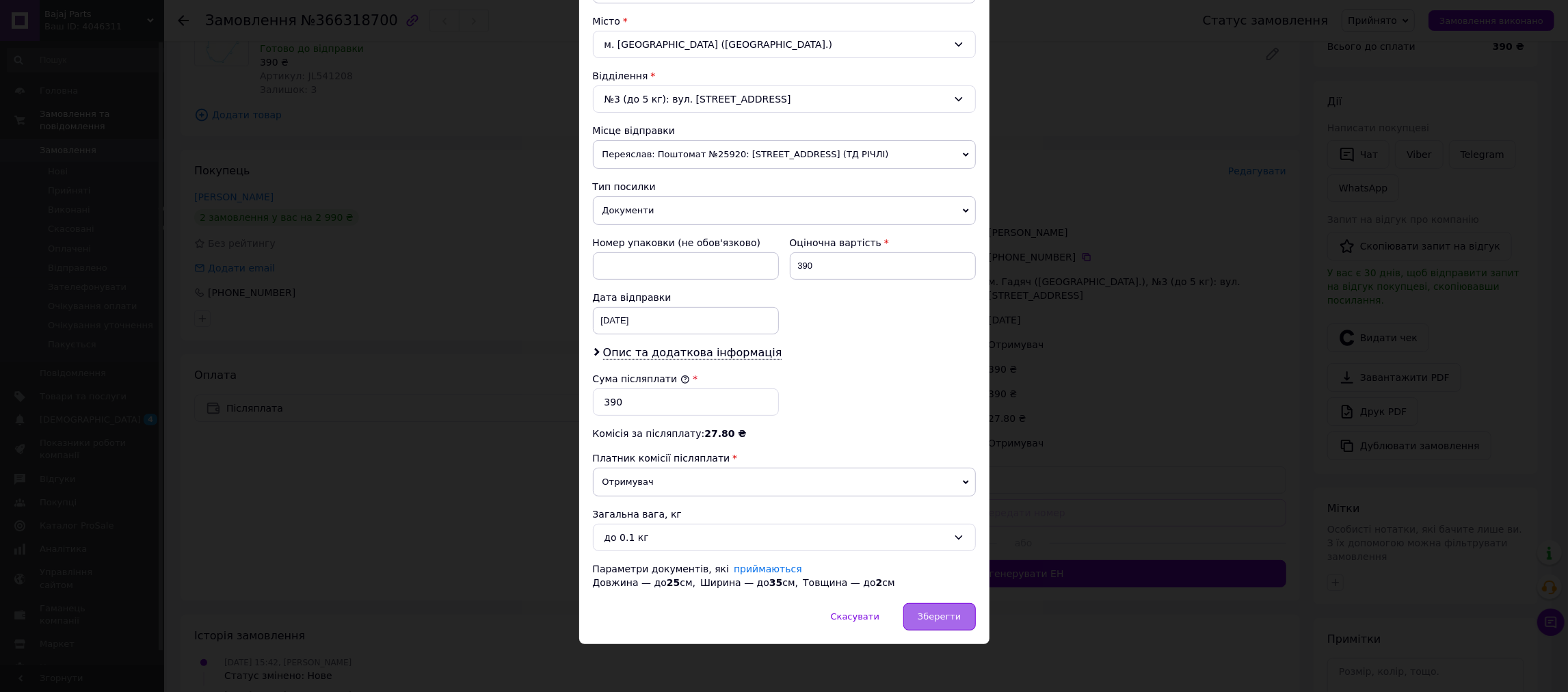
click at [925, 628] on div "Зберегти" at bounding box center [939, 616] width 72 height 27
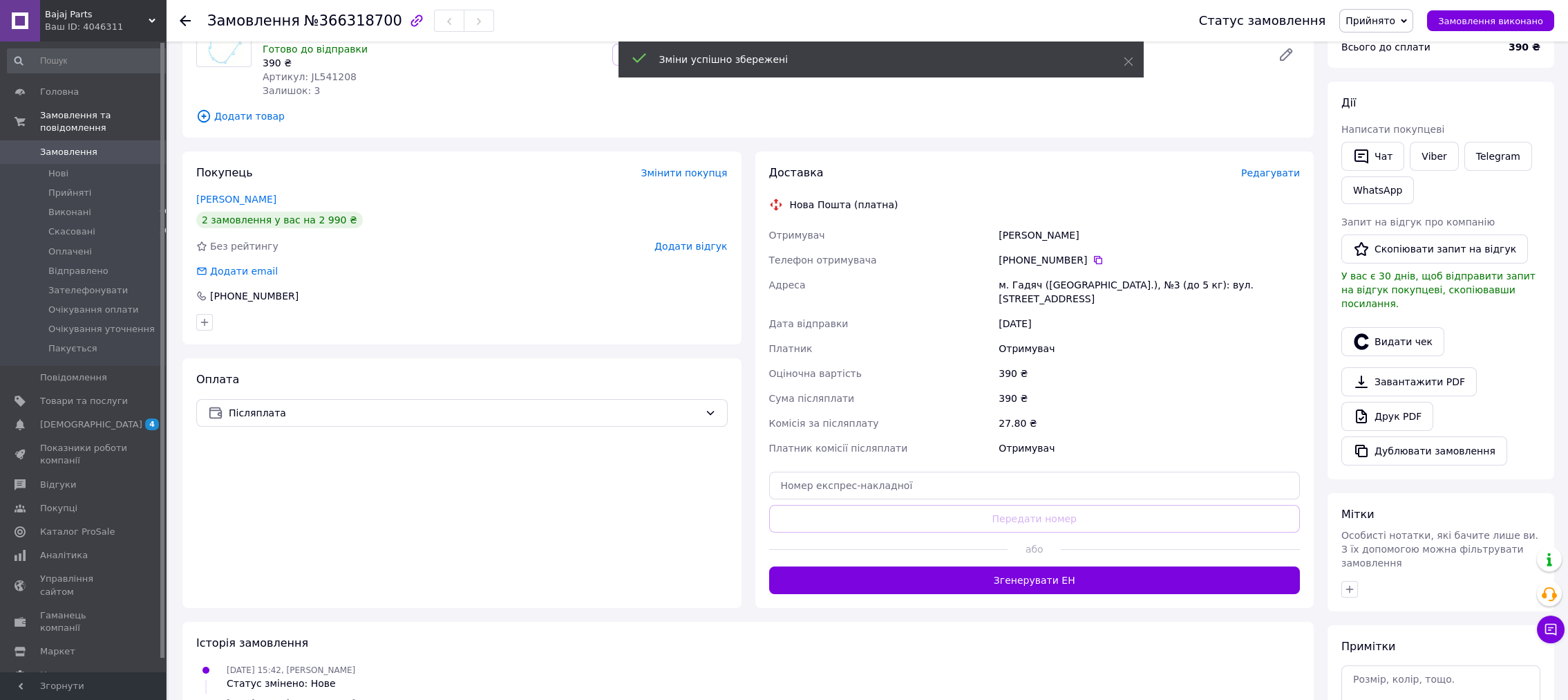
click at [1048, 569] on button "Згенерувати ЕН" at bounding box center [1034, 580] width 532 height 27
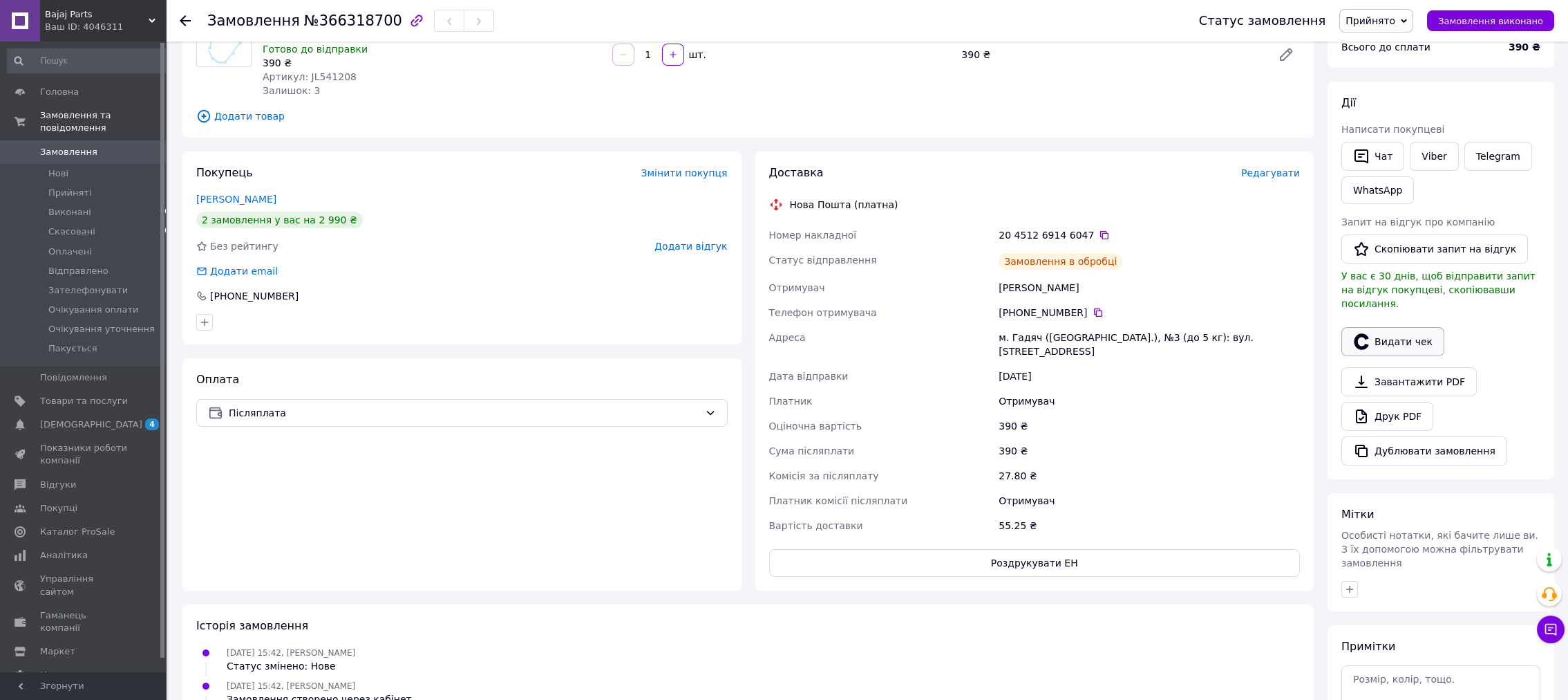
click at [1412, 328] on button "Видати чек" at bounding box center [1393, 341] width 103 height 29
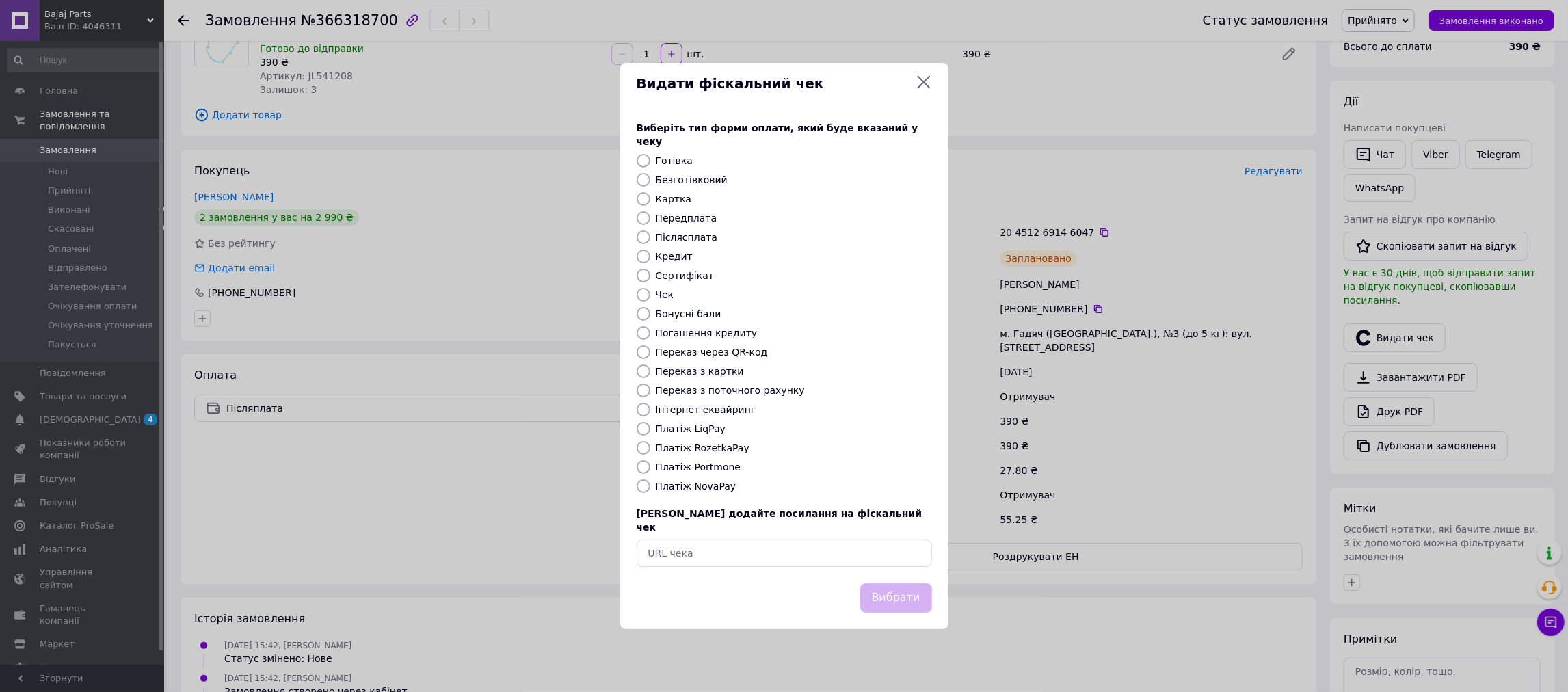
click at [703, 413] on label "Інтернет еквайринг" at bounding box center [706, 409] width 101 height 11
click at [650, 413] on input "Інтернет еквайринг" at bounding box center [644, 409] width 14 height 14
radio input "true"
click at [903, 605] on div "Вибрати" at bounding box center [784, 606] width 328 height 46
click at [902, 594] on button "Вибрати" at bounding box center [896, 598] width 72 height 29
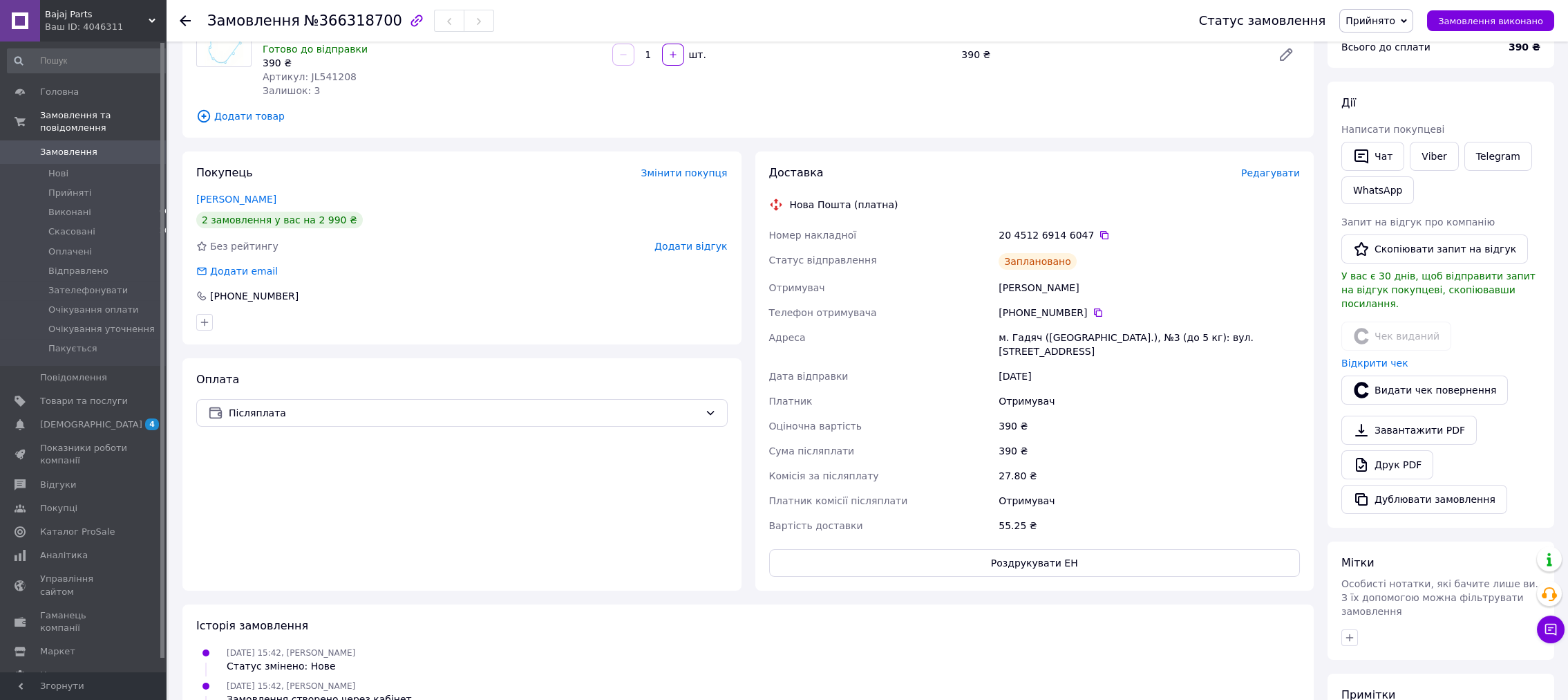
scroll to position [0, 0]
